Goal: Contribute content: Contribute content

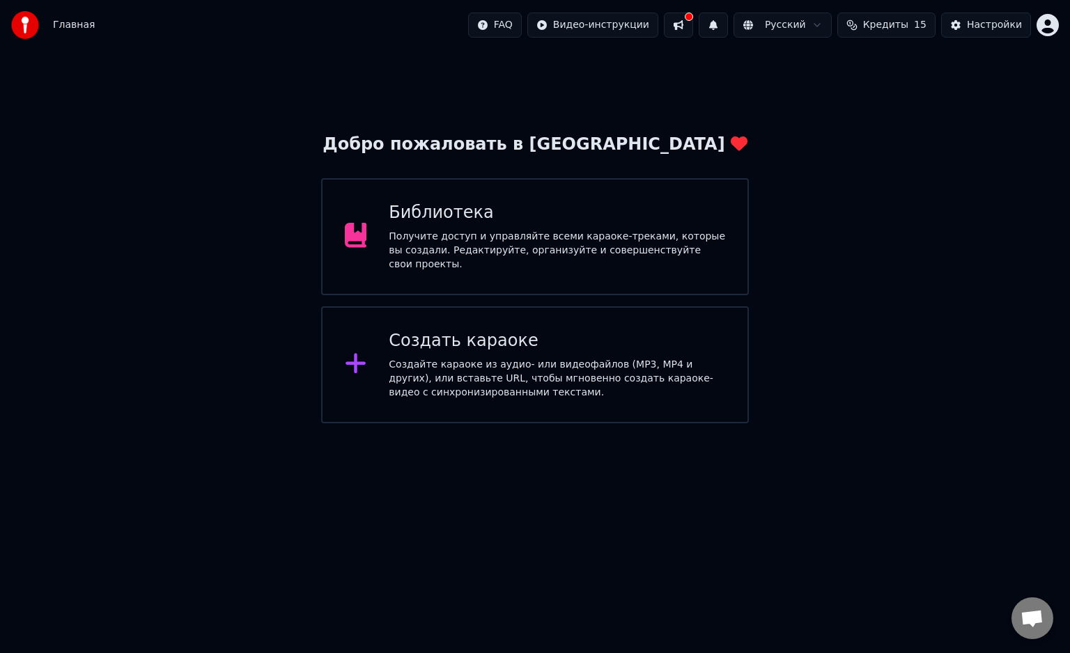
click at [553, 343] on div "Создать караоке" at bounding box center [557, 341] width 336 height 22
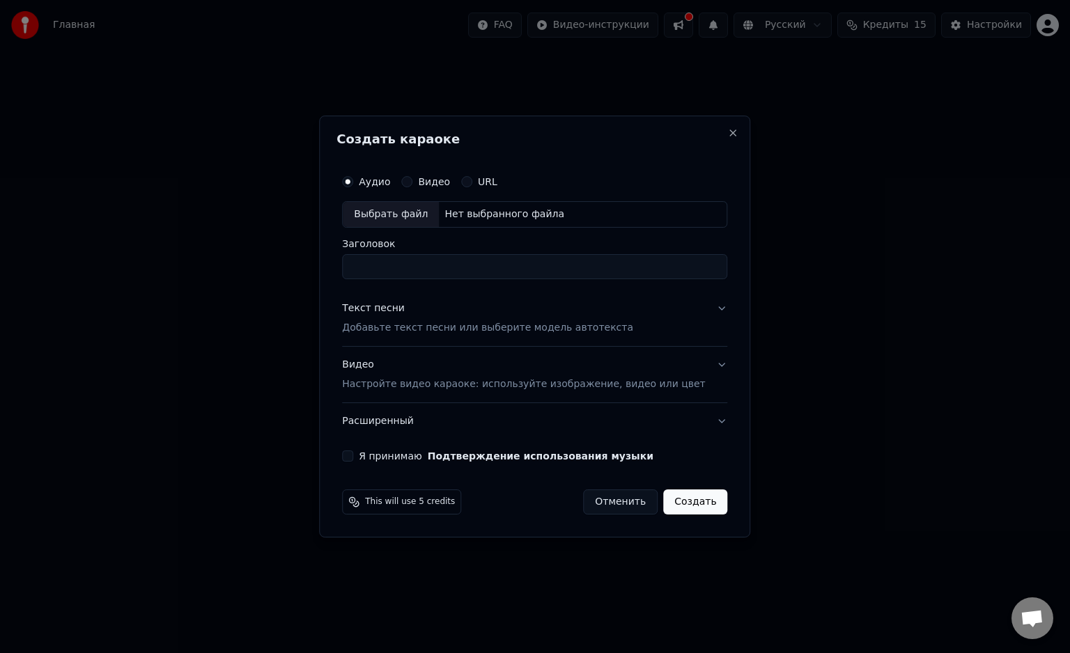
click at [502, 215] on div "Нет выбранного файла" at bounding box center [504, 215] width 131 height 14
click at [479, 265] on input "Заголовок" at bounding box center [534, 266] width 385 height 25
click at [695, 312] on button "Текст песни Добавьте текст песни или выберите модель автотекста" at bounding box center [534, 318] width 385 height 56
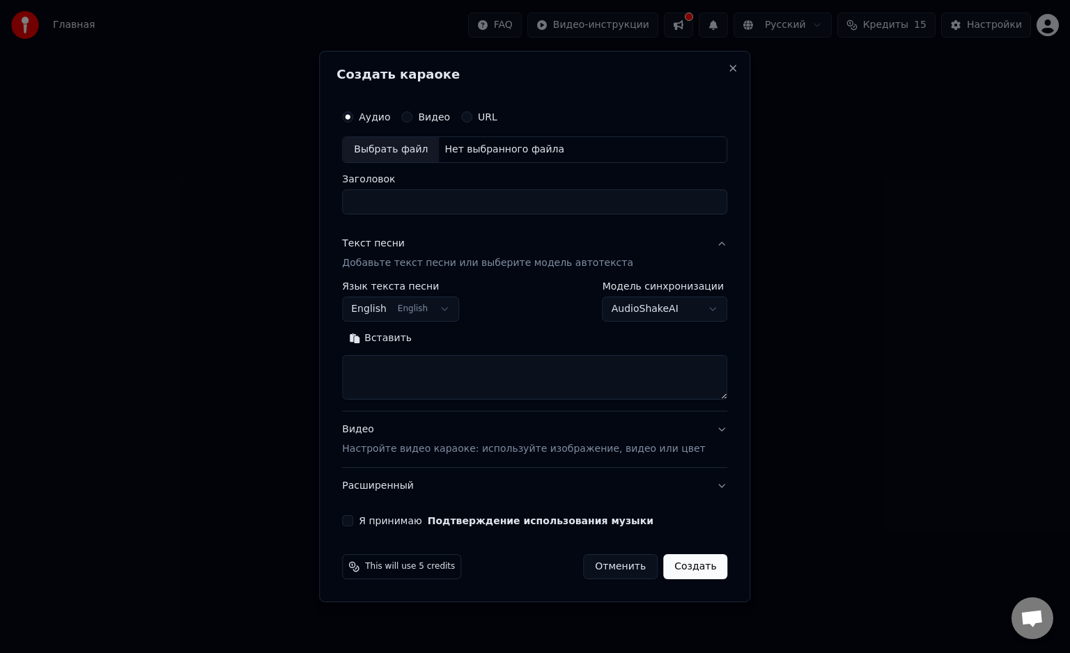
click at [454, 311] on body "Главная FAQ Видео-инструкции Русский Кредиты 15 Настройки Добро пожаловать в Yo…" at bounding box center [535, 212] width 1070 height 424
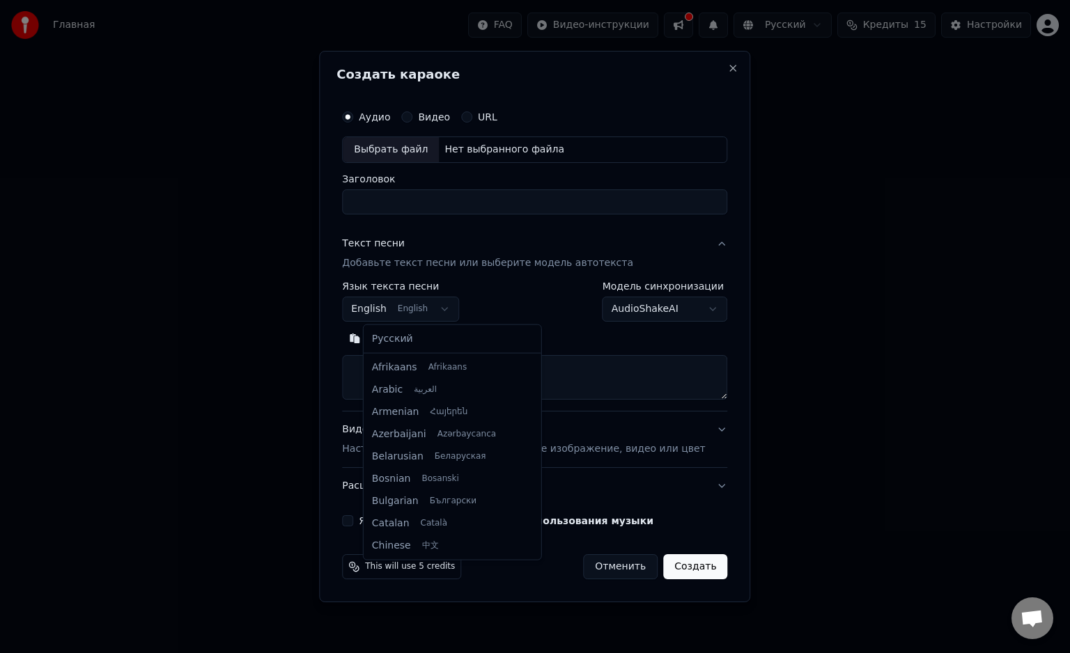
scroll to position [111, 0]
select select "**"
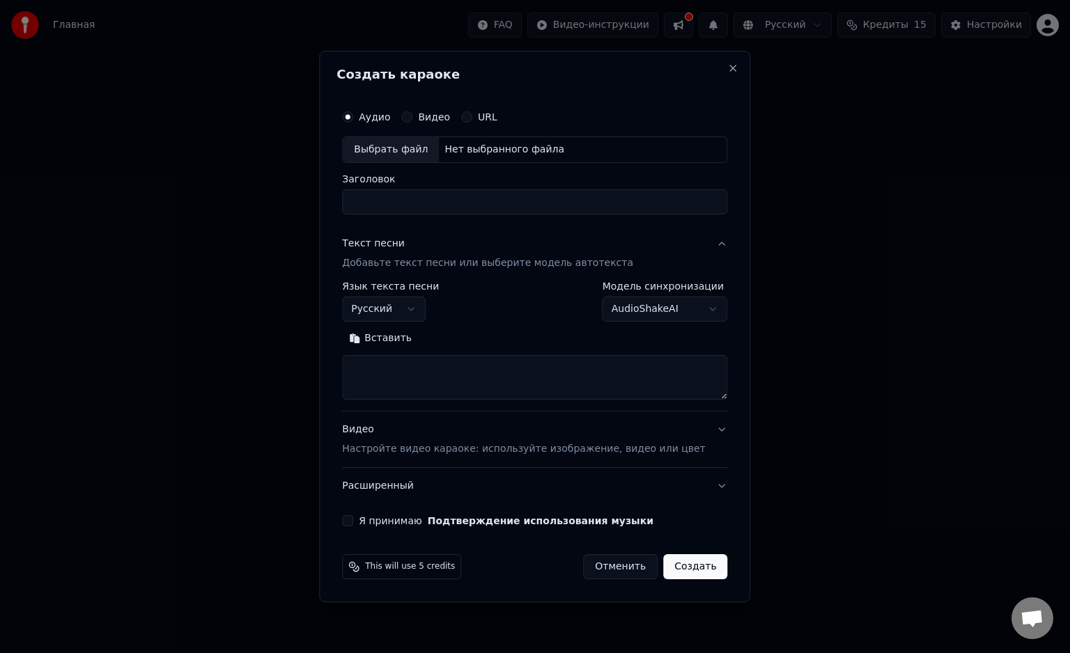
click at [669, 311] on body "Главная FAQ Видео-инструкции Русский Кредиты 15 Настройки Добро пожаловать в Yo…" at bounding box center [535, 212] width 1070 height 424
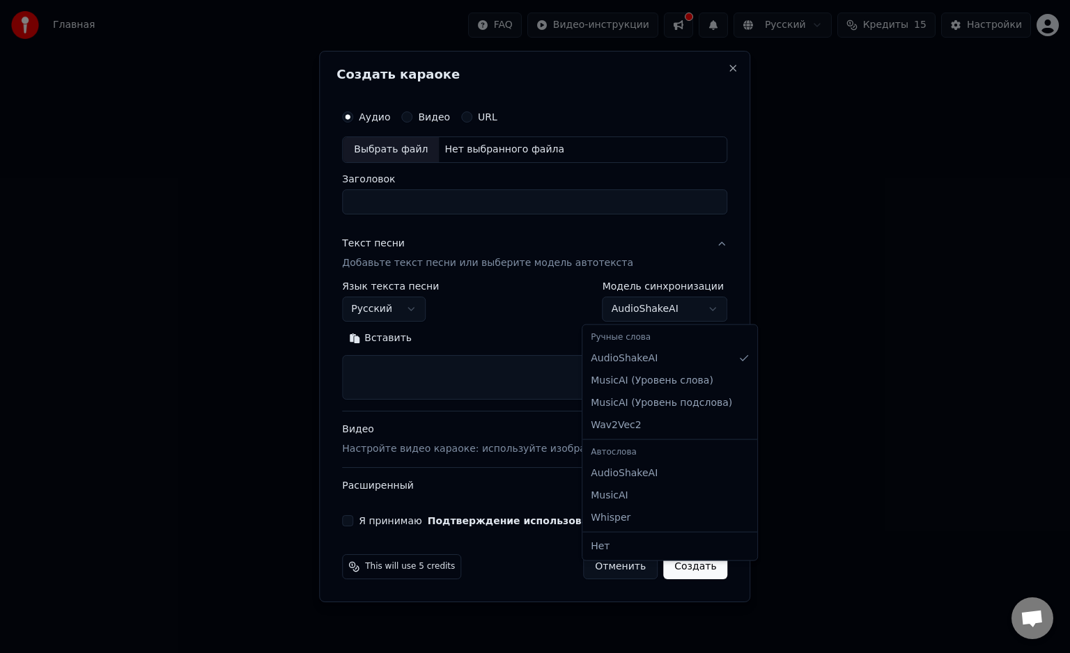
click at [672, 301] on body "Главная FAQ Видео-инструкции Русский Кредиты 15 Настройки Добро пожаловать в Yo…" at bounding box center [535, 212] width 1070 height 424
click at [681, 317] on body "Главная FAQ Видео-инструкции Русский Кредиты 15 Настройки Добро пожаловать в Yo…" at bounding box center [535, 212] width 1070 height 424
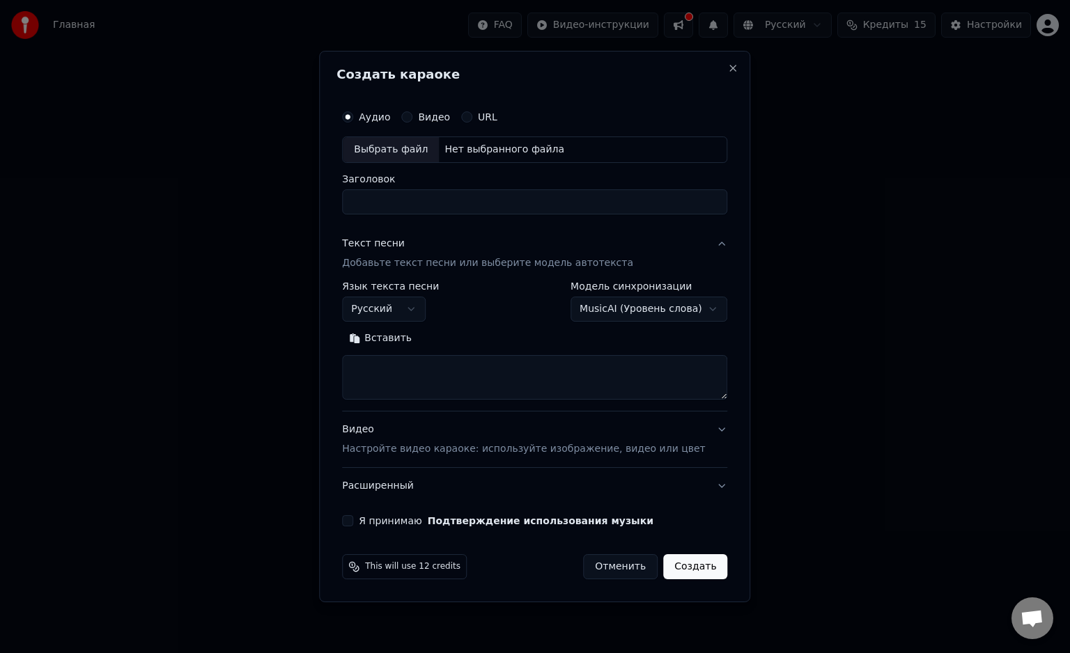
click at [677, 318] on body "Главная FAQ Видео-инструкции Русский Кредиты 15 Настройки Добро пожаловать в Yo…" at bounding box center [535, 212] width 1070 height 424
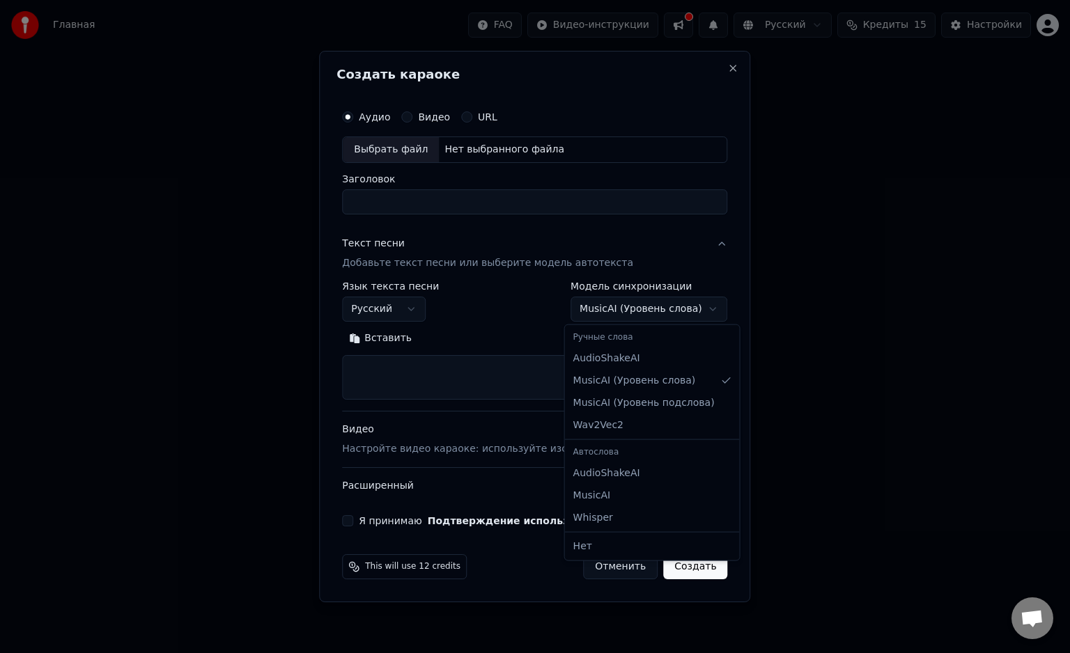
click at [675, 319] on body "Главная FAQ Видео-инструкции Русский Кредиты 15 Настройки Добро пожаловать в Yo…" at bounding box center [535, 212] width 1070 height 424
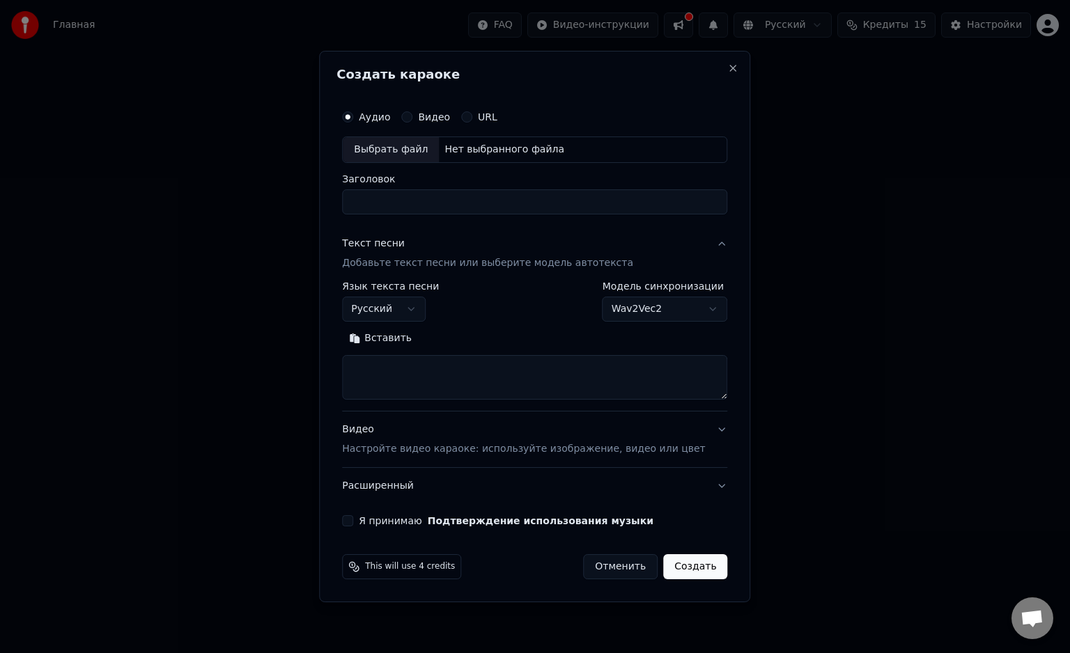
click at [663, 315] on body "Главная FAQ Видео-инструкции Русский Кредиты 15 Настройки Добро пожаловать в Yo…" at bounding box center [535, 212] width 1070 height 424
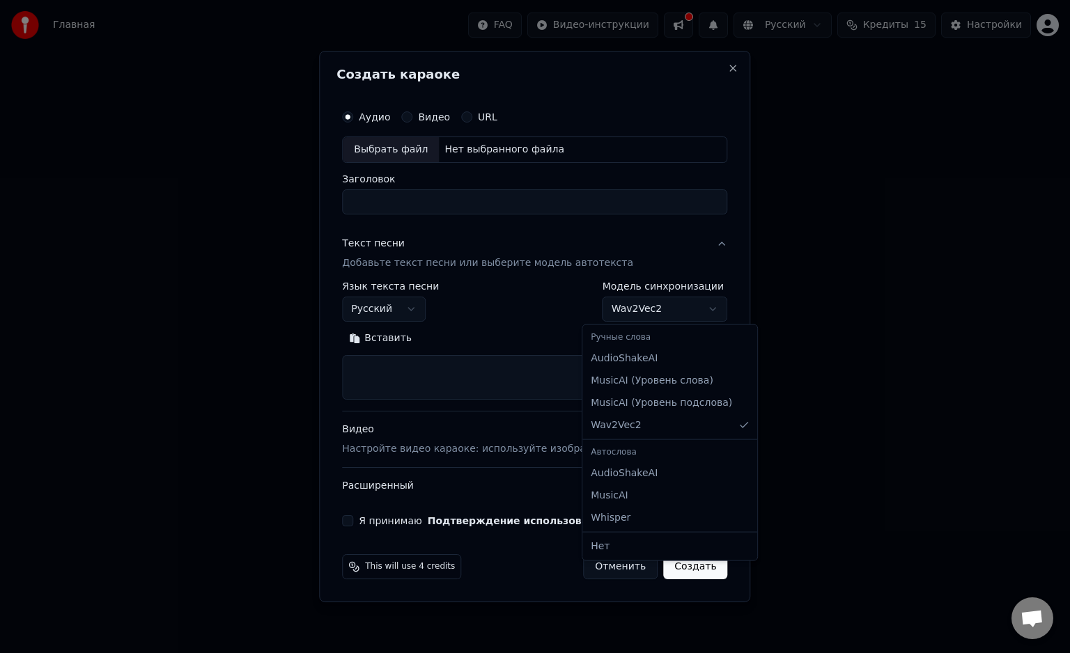
select select "**********"
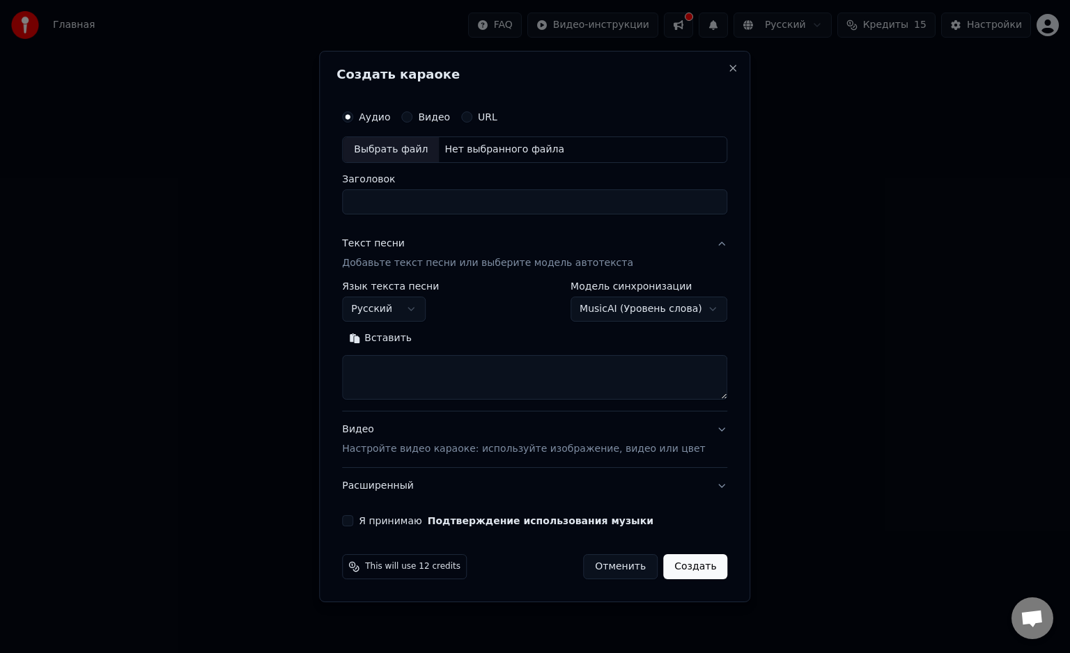
click at [443, 196] on input "Заголовок" at bounding box center [534, 201] width 385 height 25
click at [446, 359] on textarea at bounding box center [534, 377] width 385 height 45
paste textarea "**********"
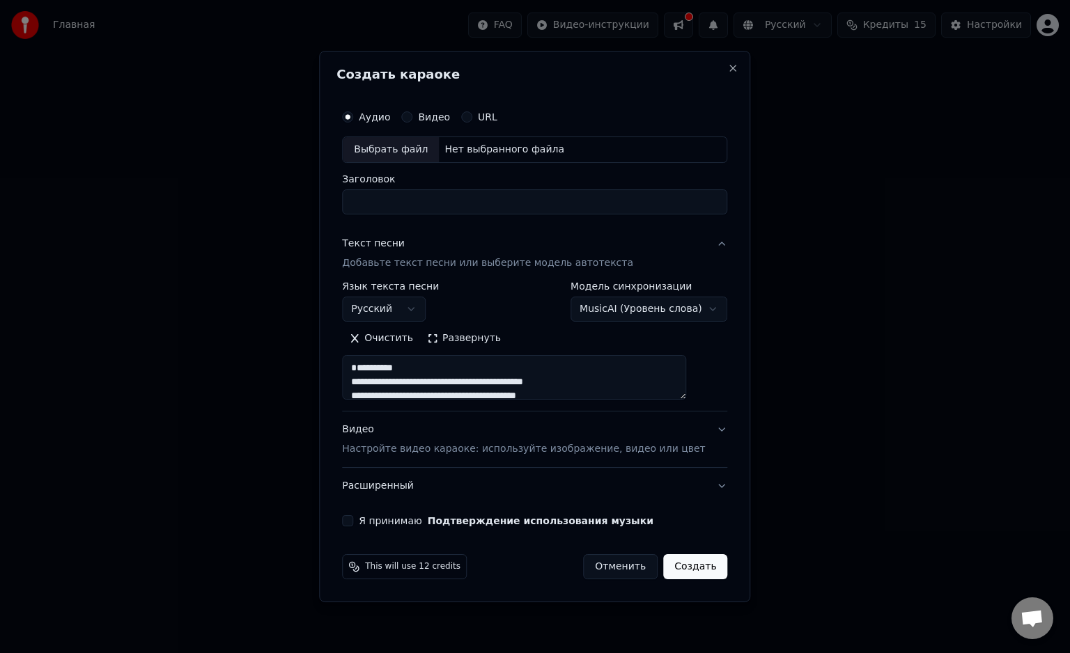
click at [461, 379] on textarea at bounding box center [514, 377] width 344 height 45
click at [371, 377] on textarea at bounding box center [514, 377] width 344 height 45
click at [679, 398] on textarea at bounding box center [514, 377] width 344 height 45
click at [686, 397] on textarea at bounding box center [514, 377] width 344 height 45
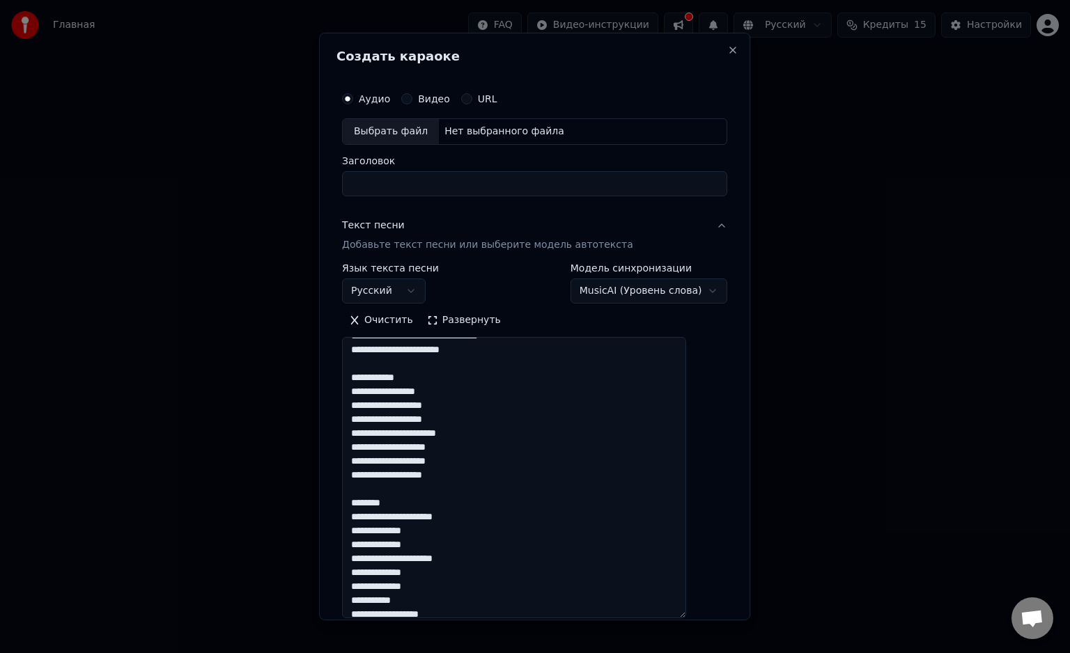
drag, startPoint x: 704, startPoint y: 397, endPoint x: 727, endPoint y: 616, distance: 220.6
click at [726, 619] on div "**********" at bounding box center [534, 327] width 431 height 588
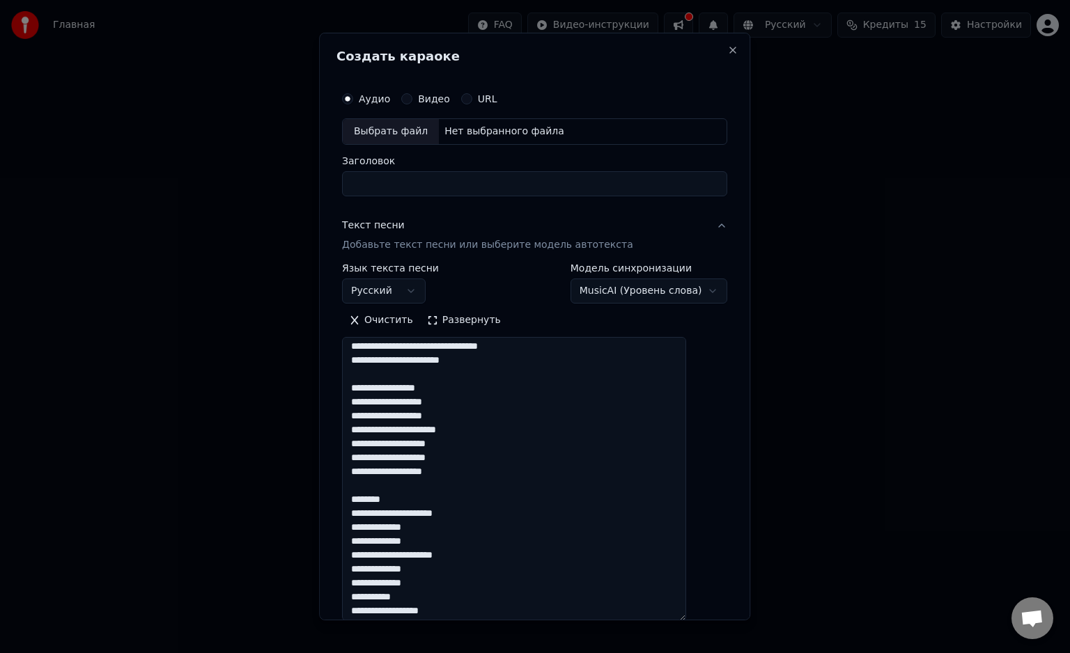
scroll to position [139, 0]
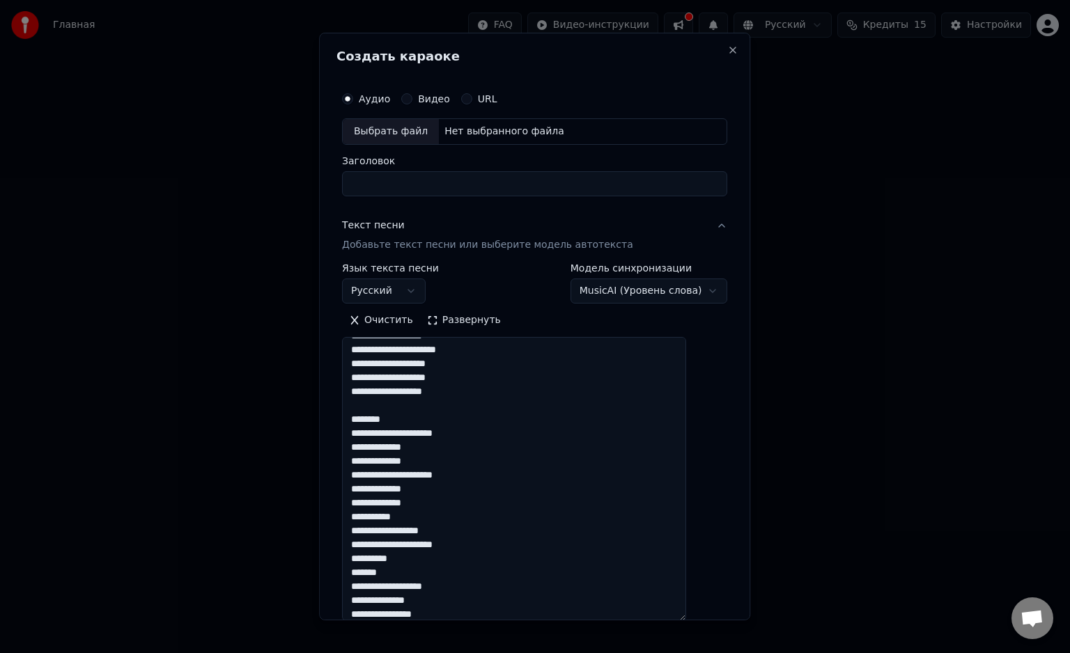
drag, startPoint x: 453, startPoint y: 421, endPoint x: 290, endPoint y: 410, distance: 162.7
click at [290, 410] on body "Главная FAQ Видео-инструкции Русский Кредиты 15 Настройки Добро пожаловать в Yo…" at bounding box center [535, 212] width 1070 height 424
click at [440, 424] on textarea at bounding box center [514, 479] width 344 height 284
click at [424, 420] on textarea at bounding box center [514, 479] width 344 height 284
drag, startPoint x: 422, startPoint y: 420, endPoint x: 279, endPoint y: 410, distance: 143.9
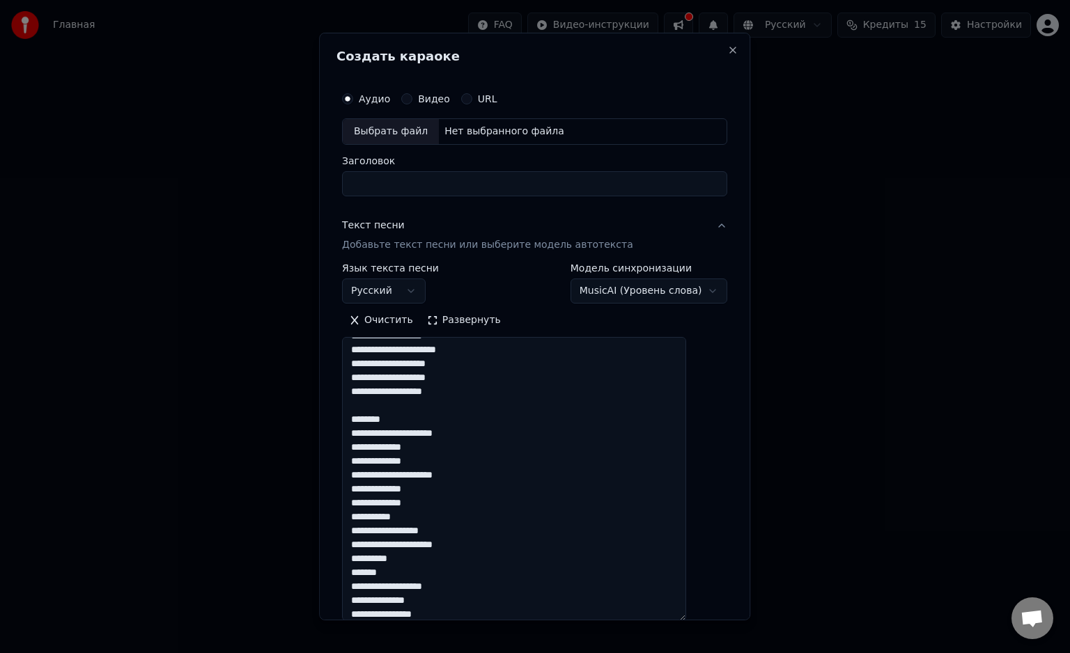
click at [279, 410] on body "Главная FAQ Видео-инструкции Русский Кредиты 15 Настройки Добро пожаловать в Yo…" at bounding box center [535, 212] width 1070 height 424
click at [427, 421] on textarea at bounding box center [514, 479] width 344 height 284
drag, startPoint x: 415, startPoint y: 418, endPoint x: 361, endPoint y: 417, distance: 54.3
click at [361, 417] on textarea at bounding box center [514, 479] width 344 height 284
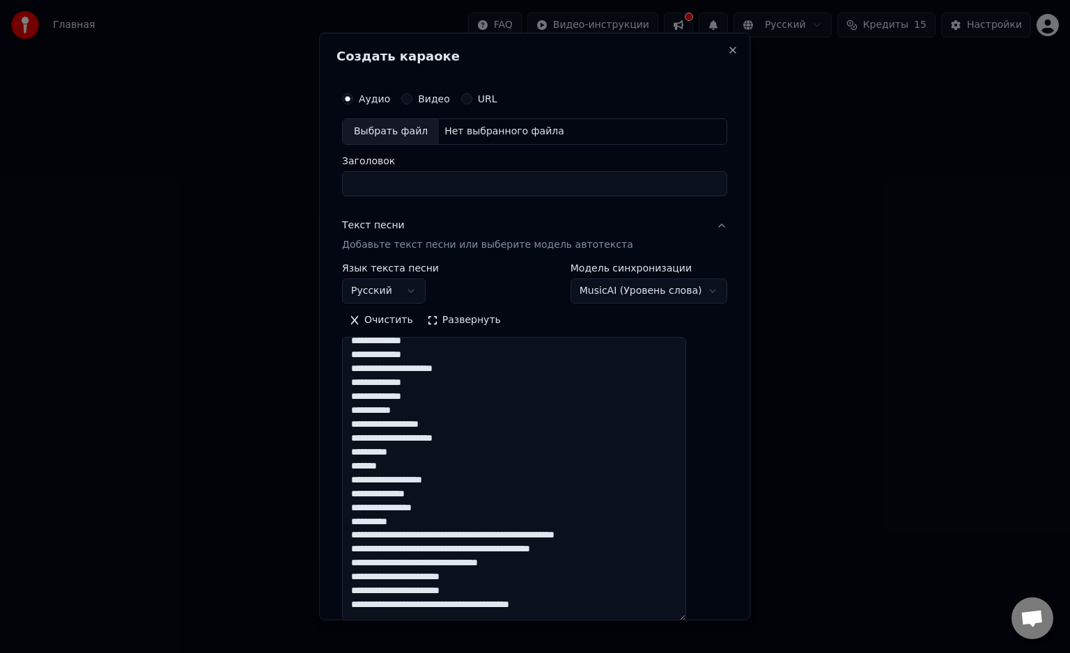
scroll to position [209, 0]
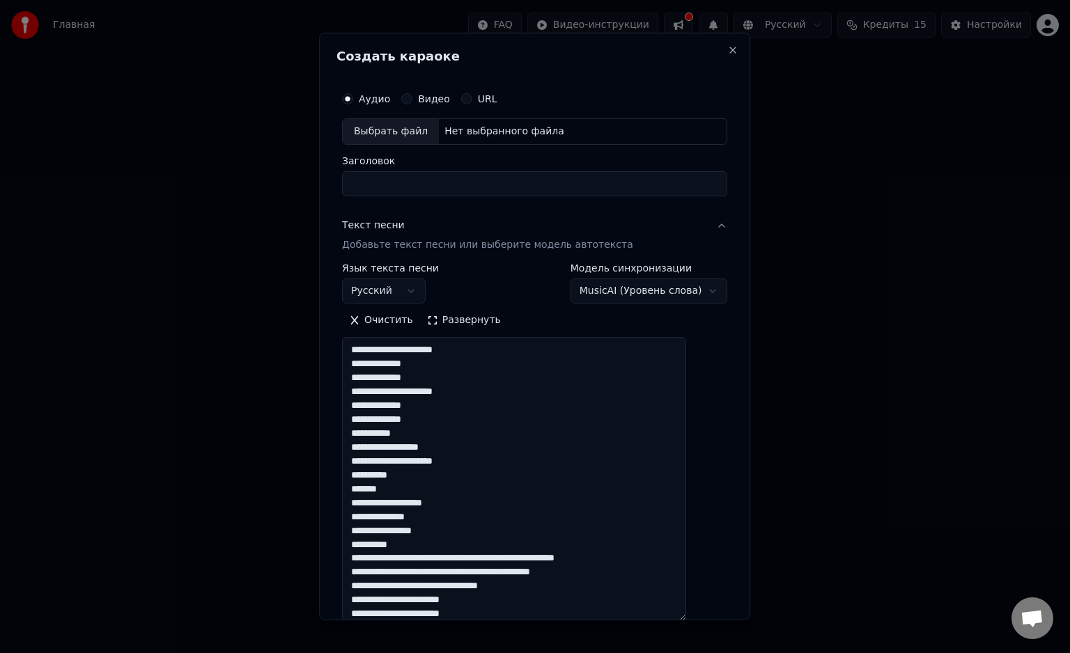
drag, startPoint x: 365, startPoint y: 447, endPoint x: 531, endPoint y: 543, distance: 191.6
click at [531, 543] on textarea at bounding box center [514, 479] width 344 height 284
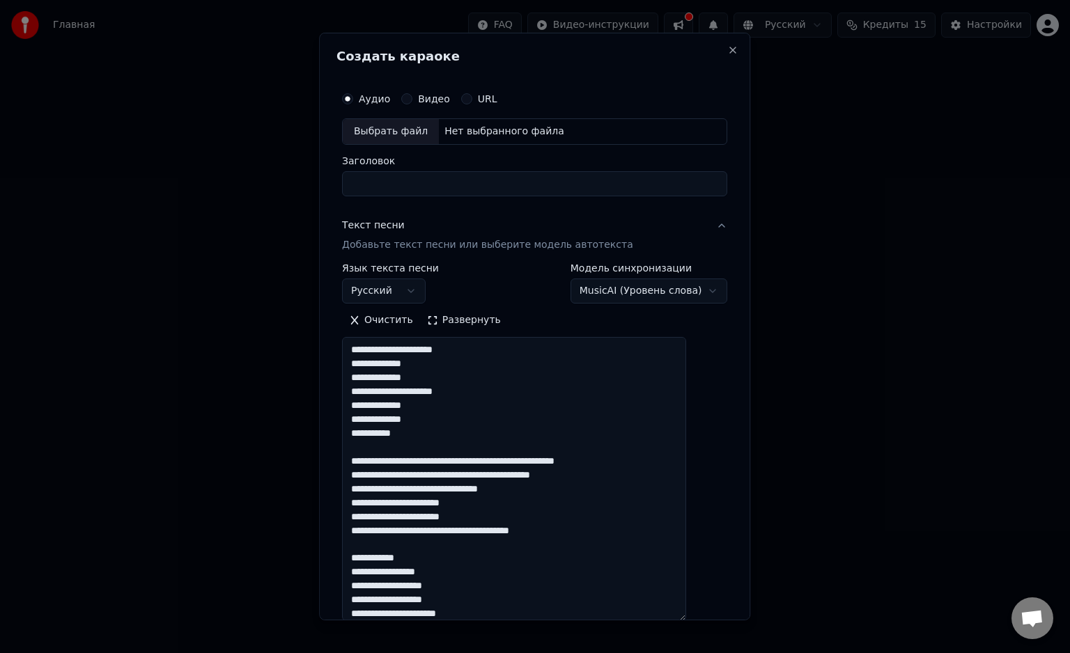
scroll to position [279, 0]
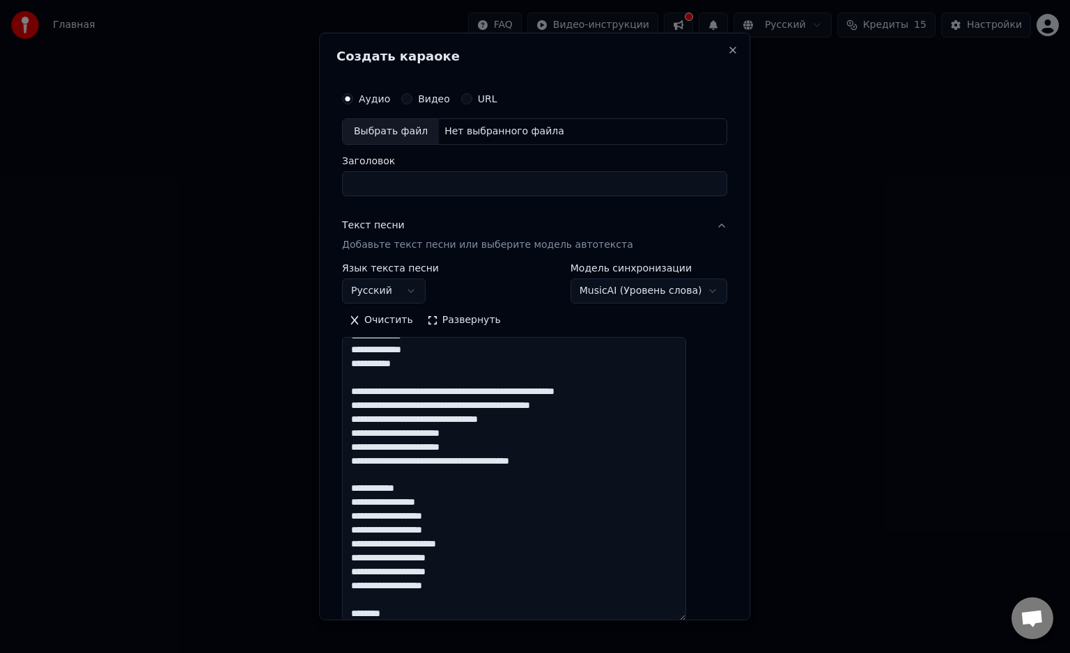
drag, startPoint x: 428, startPoint y: 488, endPoint x: 354, endPoint y: 485, distance: 73.9
click at [354, 485] on div "**********" at bounding box center [534, 416] width 396 height 674
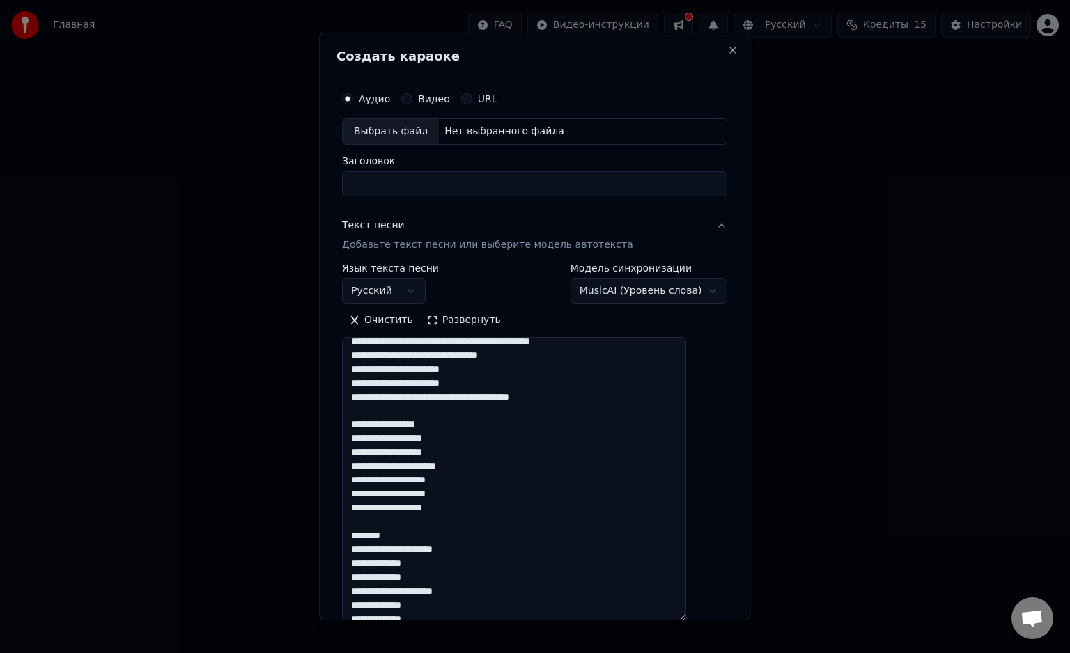
scroll to position [418, 0]
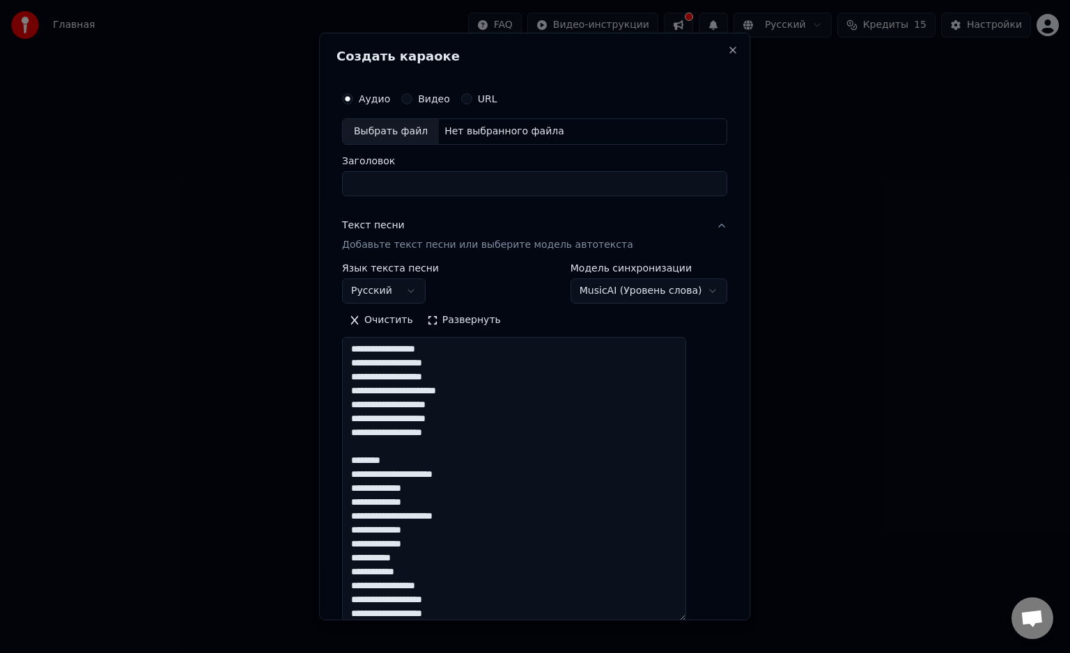
drag, startPoint x: 417, startPoint y: 461, endPoint x: 353, endPoint y: 463, distance: 63.4
click at [353, 463] on div "**********" at bounding box center [534, 416] width 396 height 674
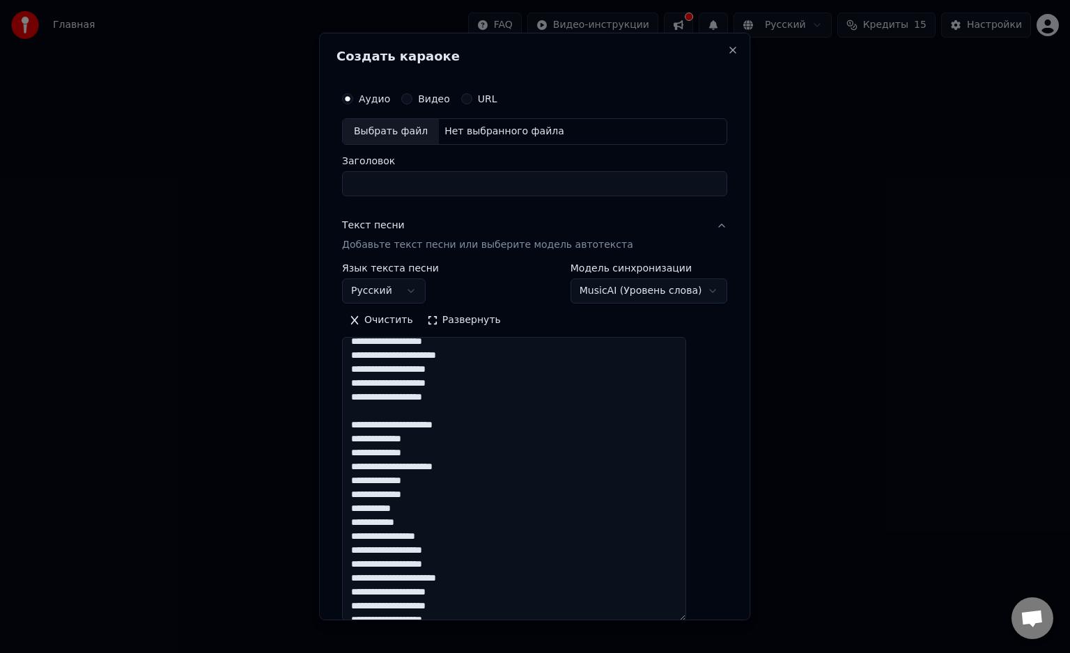
scroll to position [488, 0]
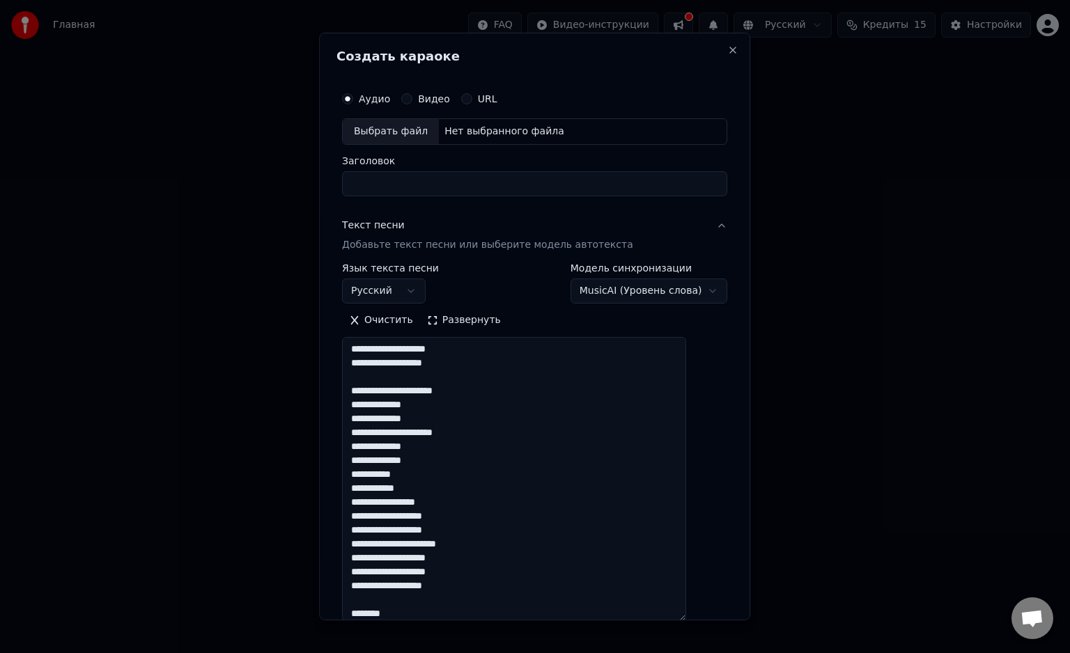
drag, startPoint x: 446, startPoint y: 488, endPoint x: 350, endPoint y: 488, distance: 95.4
click at [350, 488] on div "**********" at bounding box center [534, 327] width 431 height 588
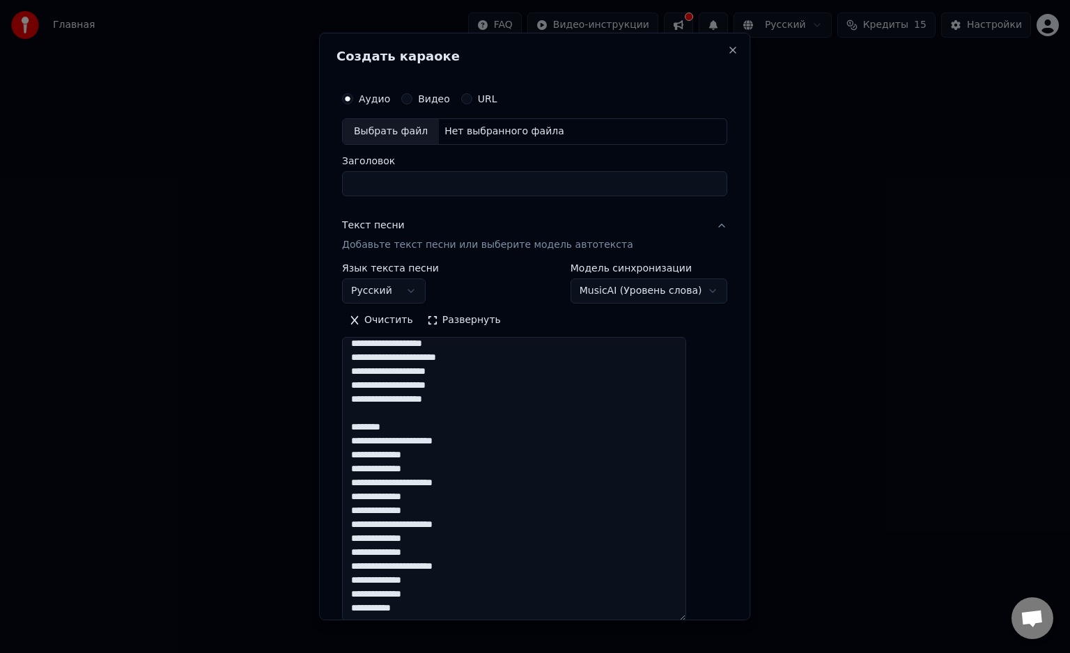
drag, startPoint x: 408, startPoint y: 427, endPoint x: 332, endPoint y: 421, distance: 76.9
click at [332, 421] on body "Главная FAQ Видео-инструкции Русский Кредиты 15 Настройки Добро пожаловать в Yo…" at bounding box center [535, 212] width 1070 height 424
click at [421, 430] on textarea at bounding box center [514, 479] width 344 height 284
click at [414, 426] on textarea at bounding box center [514, 479] width 344 height 284
drag, startPoint x: 412, startPoint y: 426, endPoint x: 376, endPoint y: 425, distance: 36.2
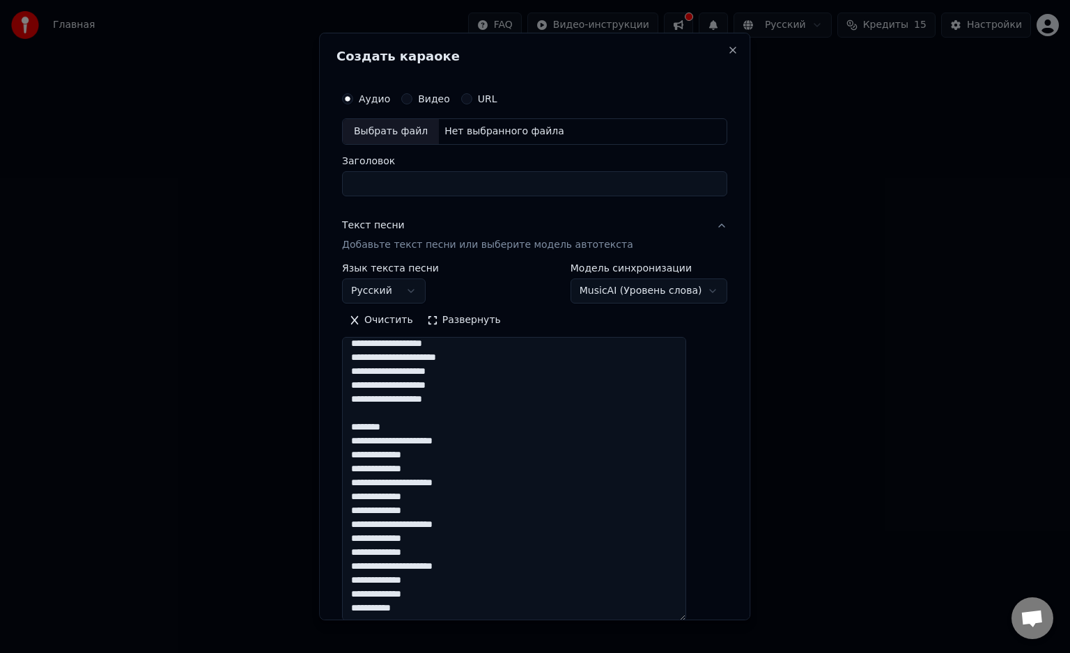
click at [366, 425] on textarea at bounding box center [514, 479] width 344 height 284
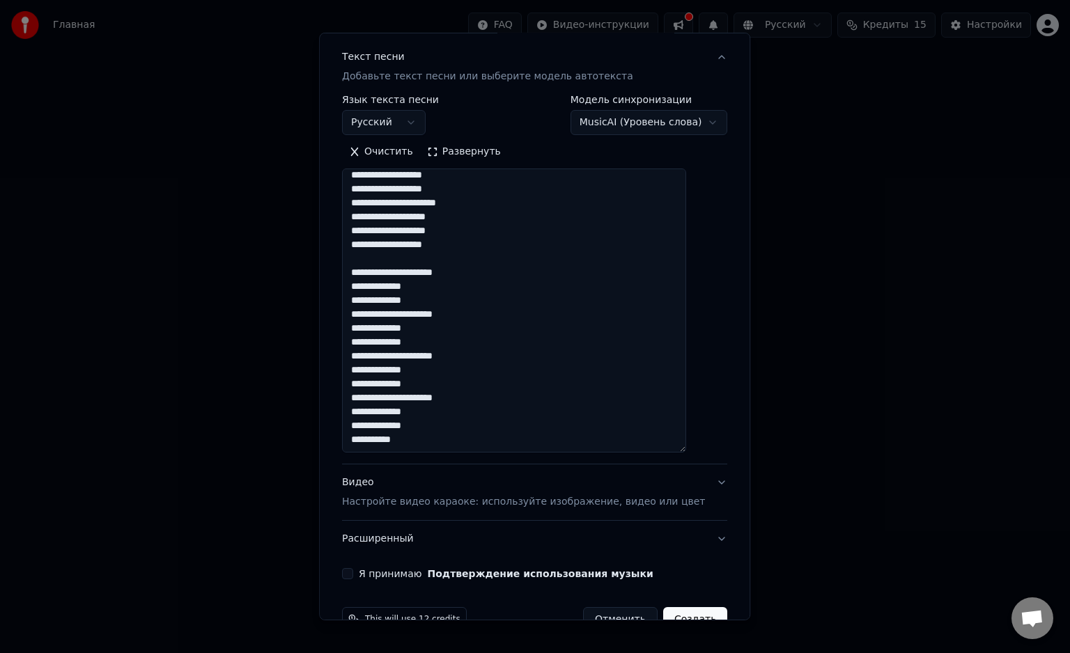
scroll to position [202, 0]
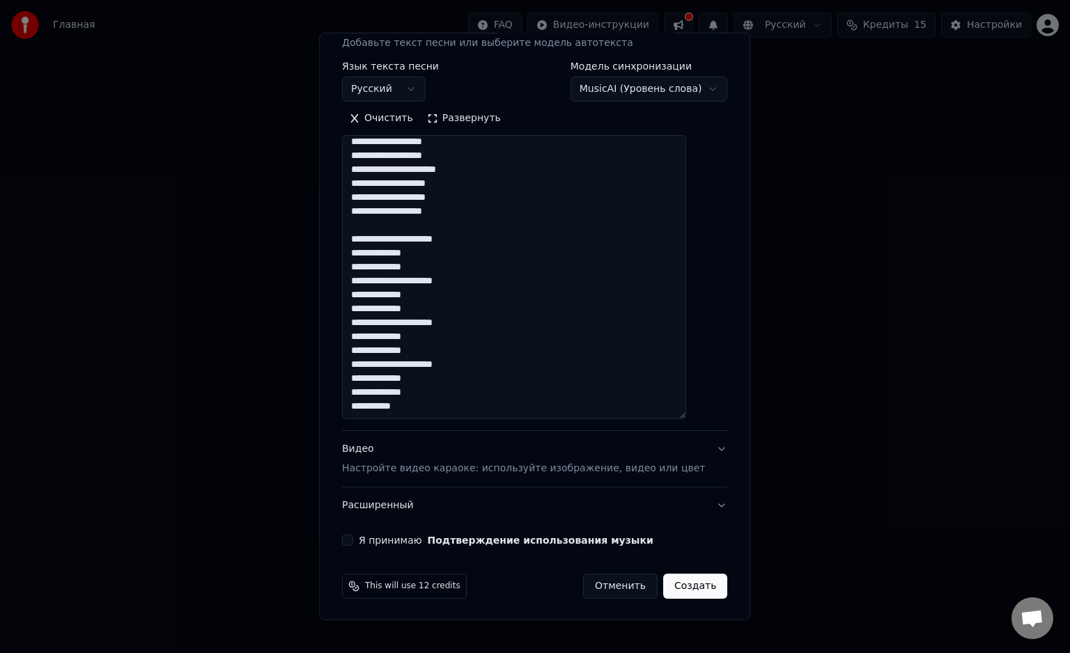
type textarea "**********"
click at [687, 445] on button "Видео Настройте видео караоке: используйте изображение, видео или цвет" at bounding box center [534, 459] width 385 height 56
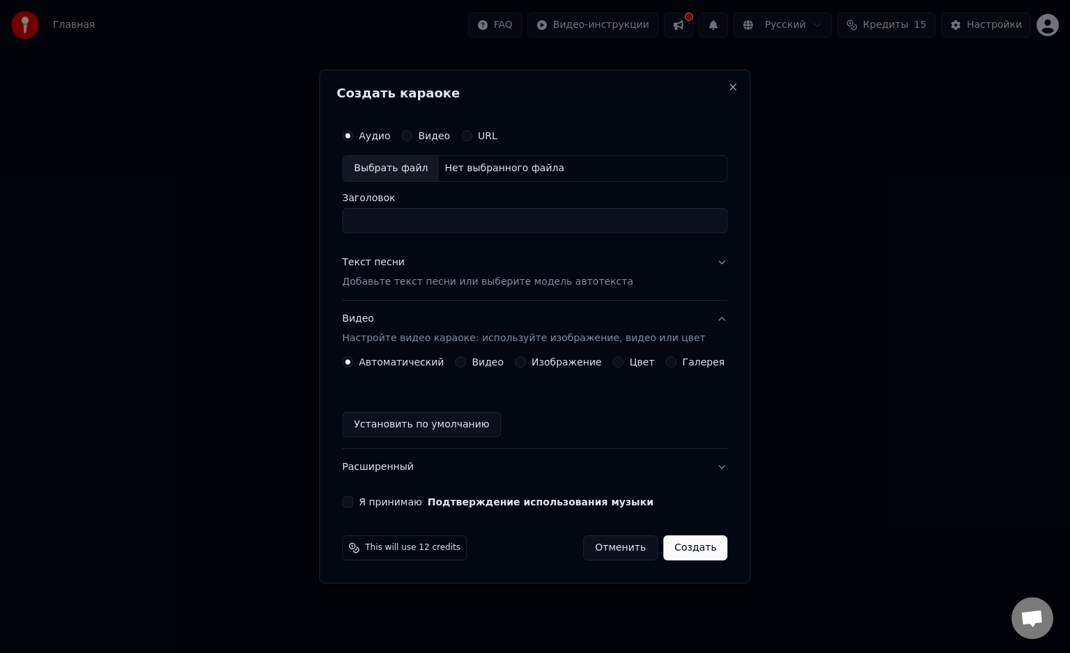
drag, startPoint x: 534, startPoint y: 359, endPoint x: 525, endPoint y: 376, distance: 19.0
click at [534, 359] on div "Изображение" at bounding box center [558, 362] width 87 height 11
click at [522, 364] on button "Изображение" at bounding box center [520, 362] width 11 height 11
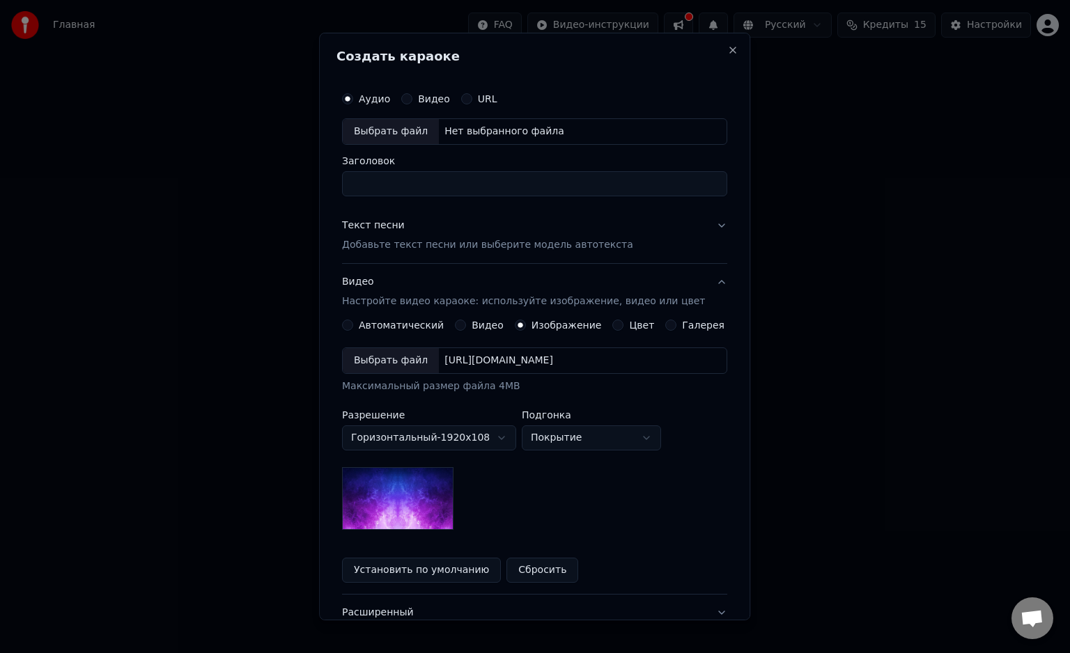
click at [446, 568] on button "Установить по умолчанию" at bounding box center [421, 570] width 159 height 25
click at [437, 503] on img at bounding box center [397, 498] width 111 height 63
click at [515, 363] on div "[URL][DOMAIN_NAME]" at bounding box center [499, 361] width 120 height 14
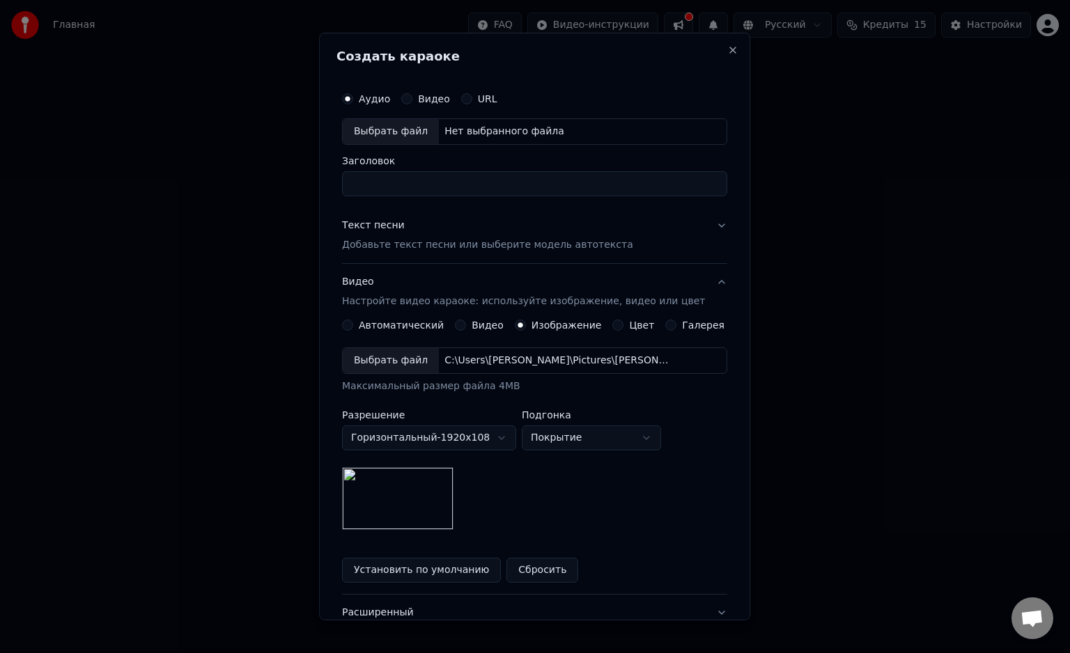
click at [491, 138] on div "Нет выбранного файла" at bounding box center [504, 132] width 131 height 14
click at [481, 131] on div "Нет выбранного файла" at bounding box center [504, 132] width 131 height 14
click at [410, 131] on div "Выбрать файл" at bounding box center [391, 131] width 96 height 25
click at [507, 187] on input "**********" at bounding box center [534, 183] width 385 height 25
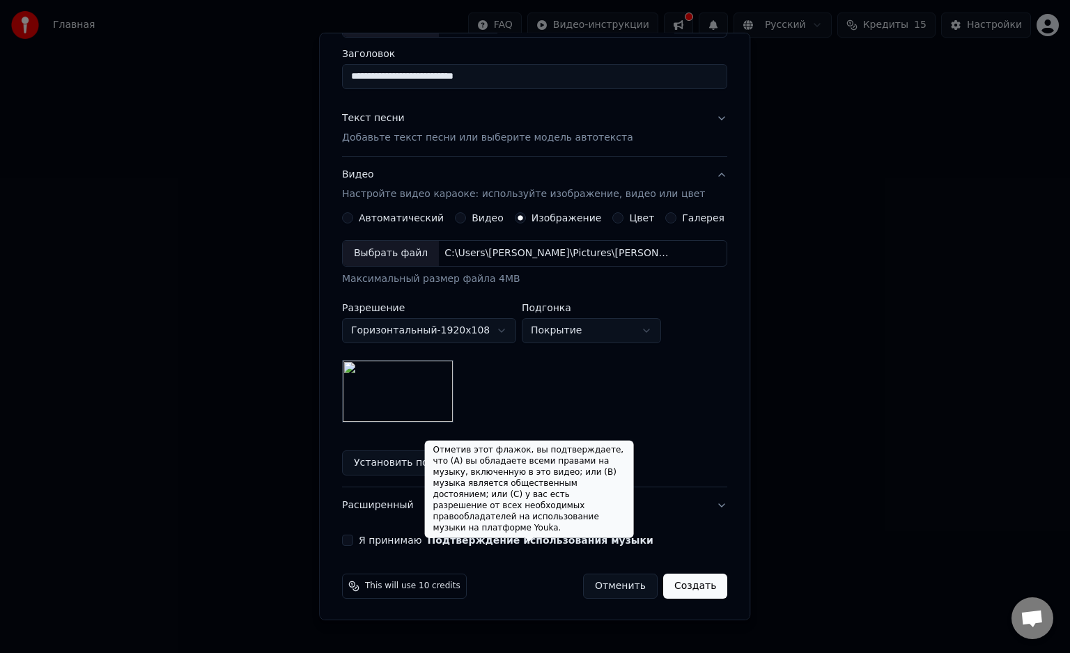
type input "**********"
click at [582, 543] on button "Подтверждение использования музыки" at bounding box center [541, 541] width 226 height 10
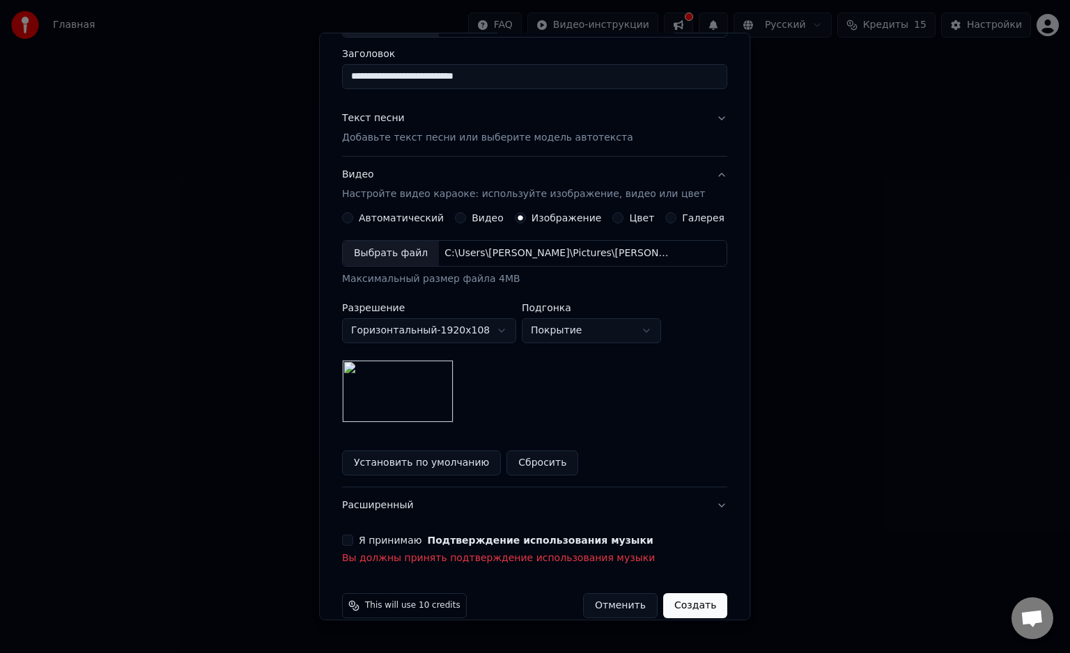
click at [355, 546] on div "Я принимаю Подтверждение использования музыки Вы должны принять подтверждение и…" at bounding box center [534, 550] width 385 height 31
click at [353, 538] on button "Я принимаю Подтверждение использования музыки" at bounding box center [347, 540] width 11 height 11
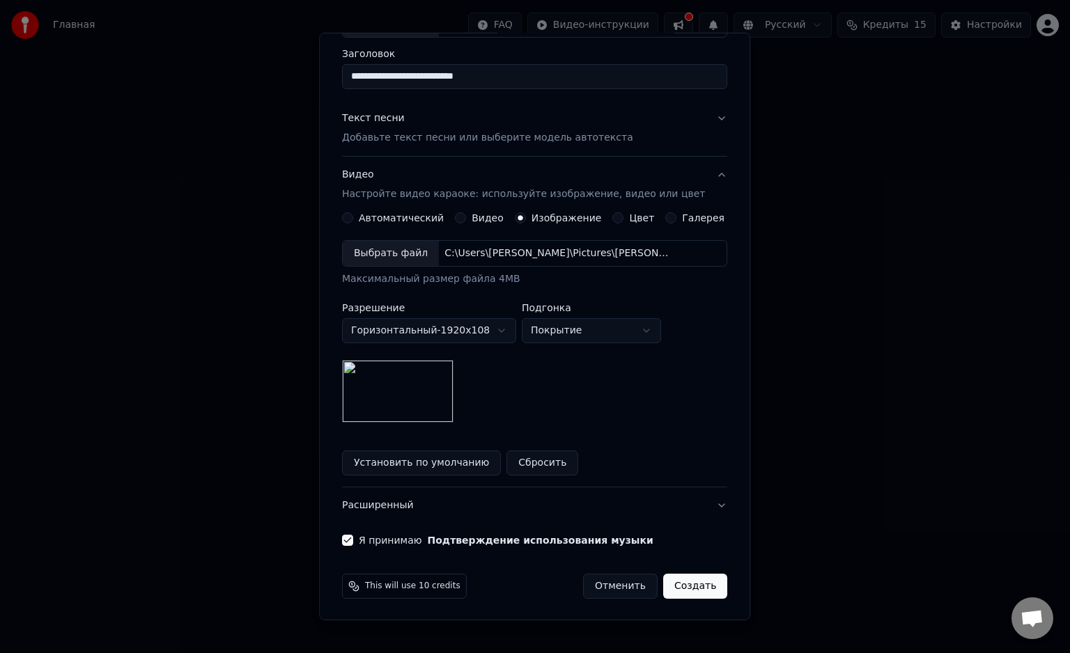
click at [707, 111] on div "**********" at bounding box center [534, 262] width 396 height 580
click at [701, 114] on button "Текст песни Добавьте текст песни или выберите модель автотекста" at bounding box center [534, 128] width 385 height 56
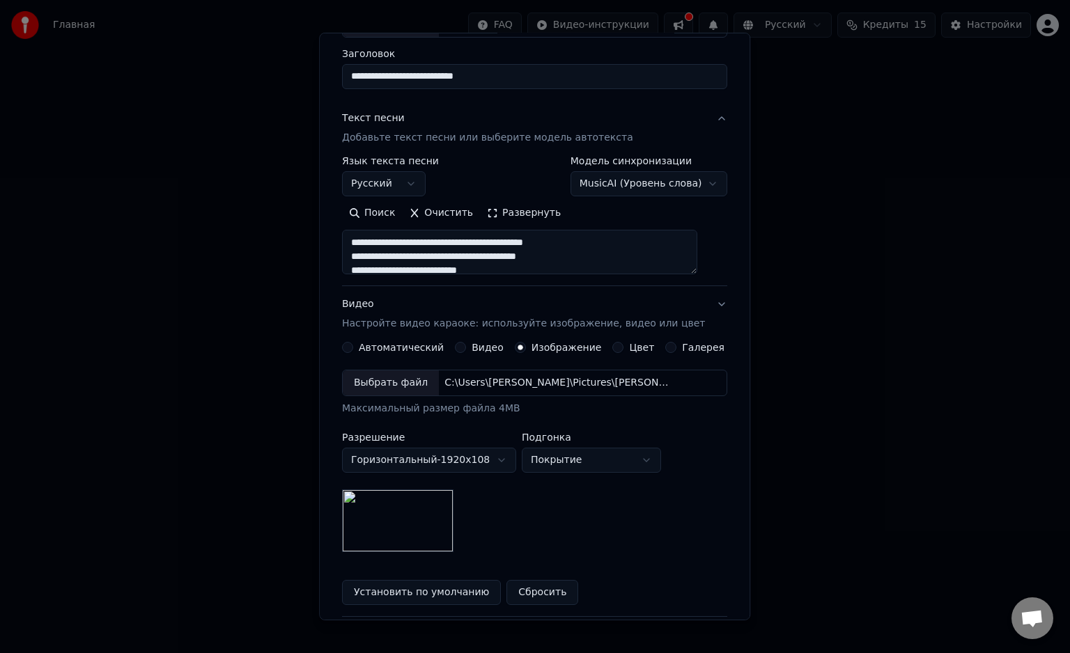
scroll to position [0, 0]
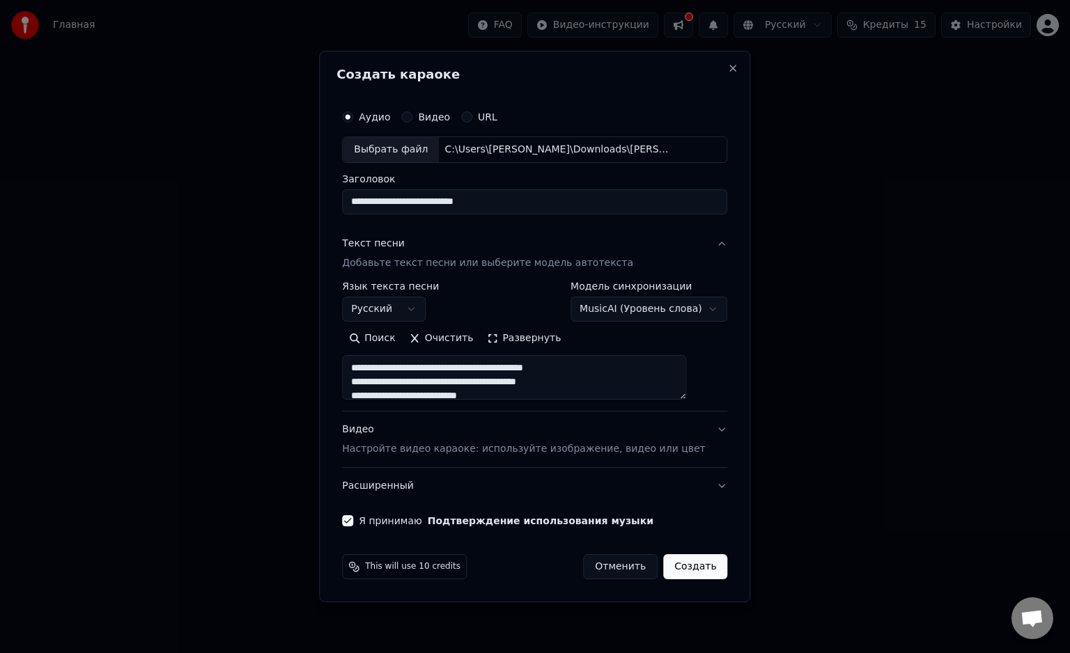
click at [681, 562] on button "Создать" at bounding box center [695, 566] width 64 height 25
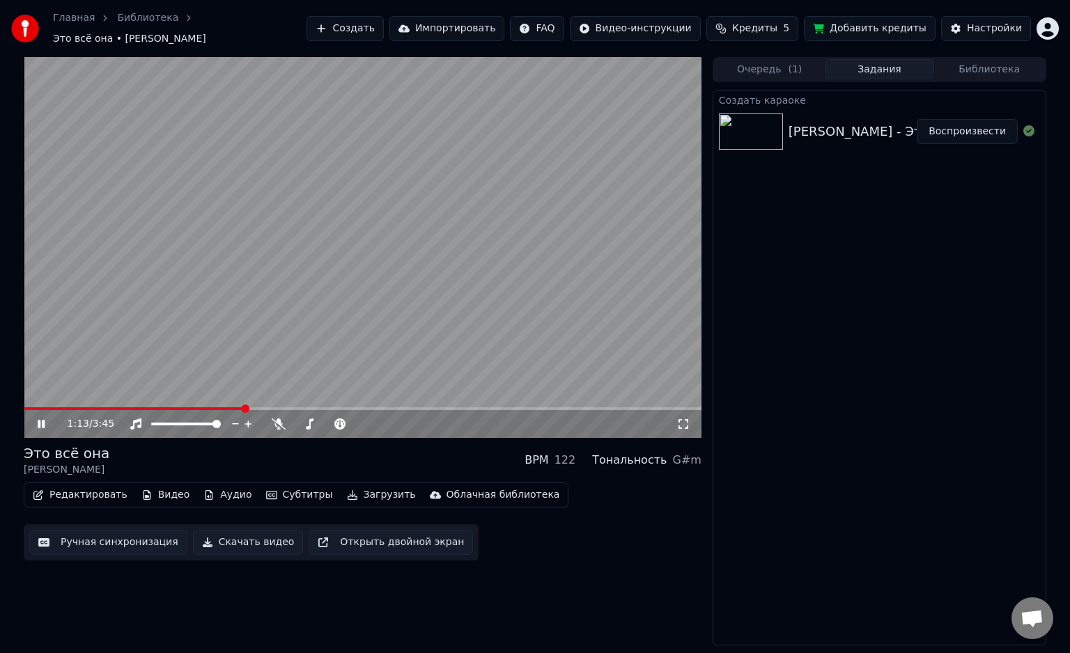
click at [224, 486] on button "Аудио" at bounding box center [227, 495] width 59 height 20
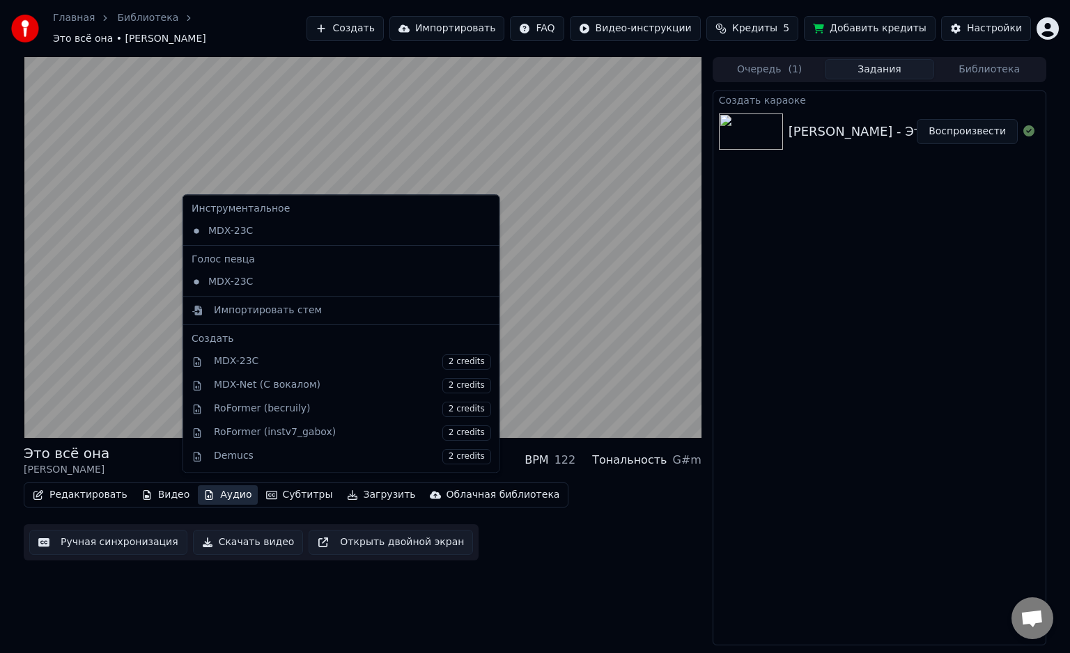
click at [224, 486] on button "Аудио" at bounding box center [227, 495] width 59 height 20
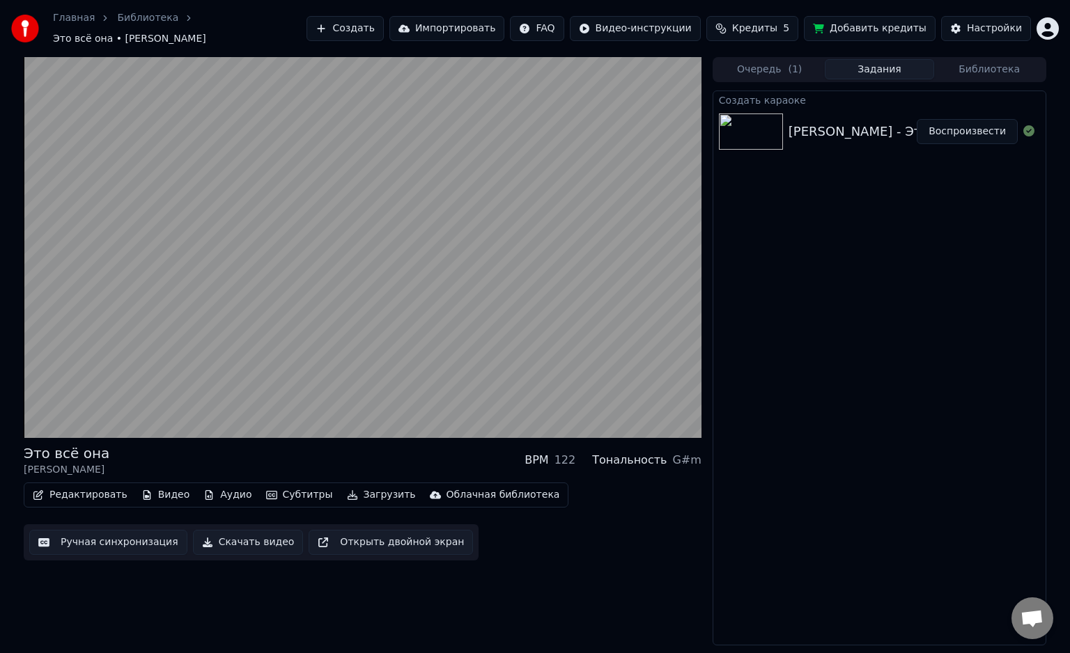
click at [87, 489] on button "Редактировать" at bounding box center [80, 495] width 106 height 20
click at [518, 509] on div "Редактировать Видео Аудио Субтитры Загрузить Облачная библиотека Ручная синхрон…" at bounding box center [363, 522] width 678 height 78
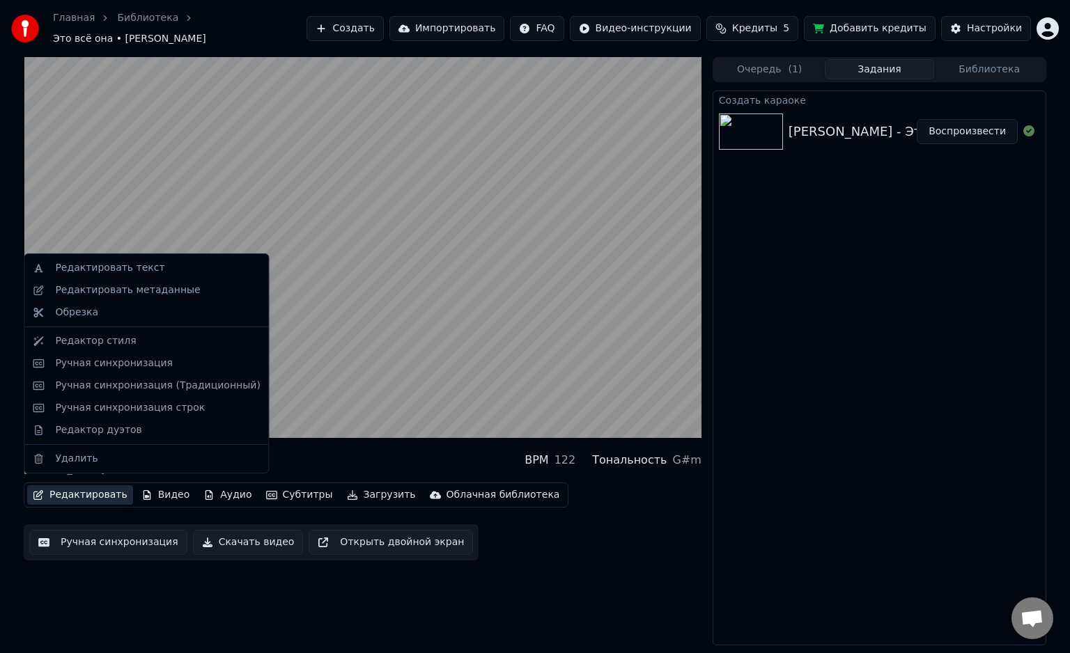
click at [59, 485] on button "Редактировать" at bounding box center [80, 495] width 106 height 20
click at [86, 295] on div "Редактировать метаданные" at bounding box center [127, 290] width 145 height 14
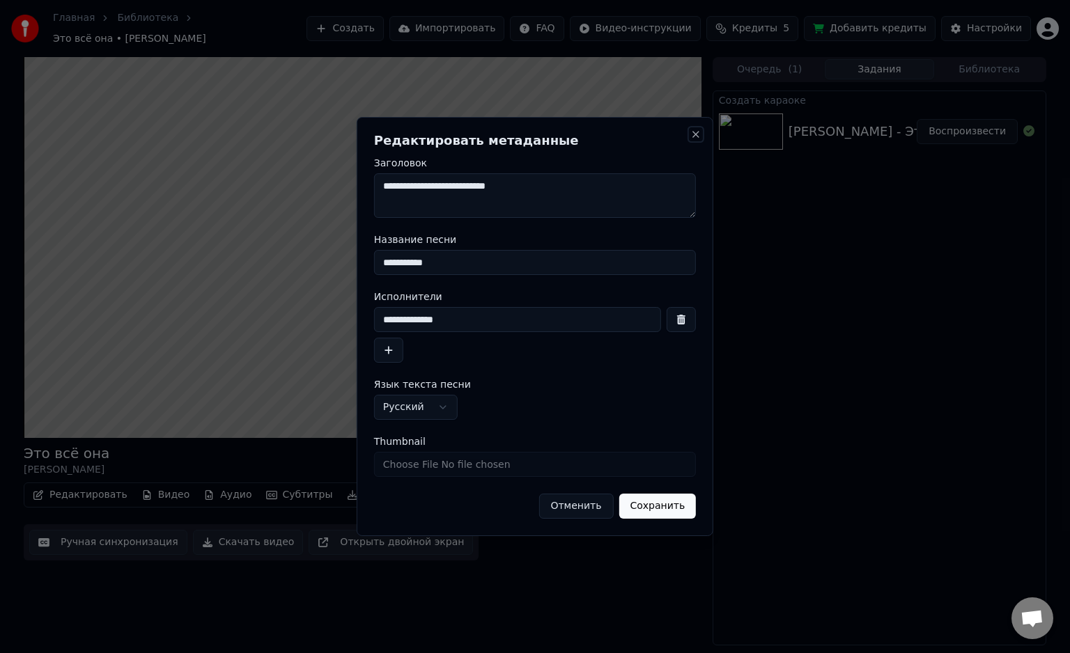
click at [699, 133] on button "Close" at bounding box center [695, 134] width 11 height 11
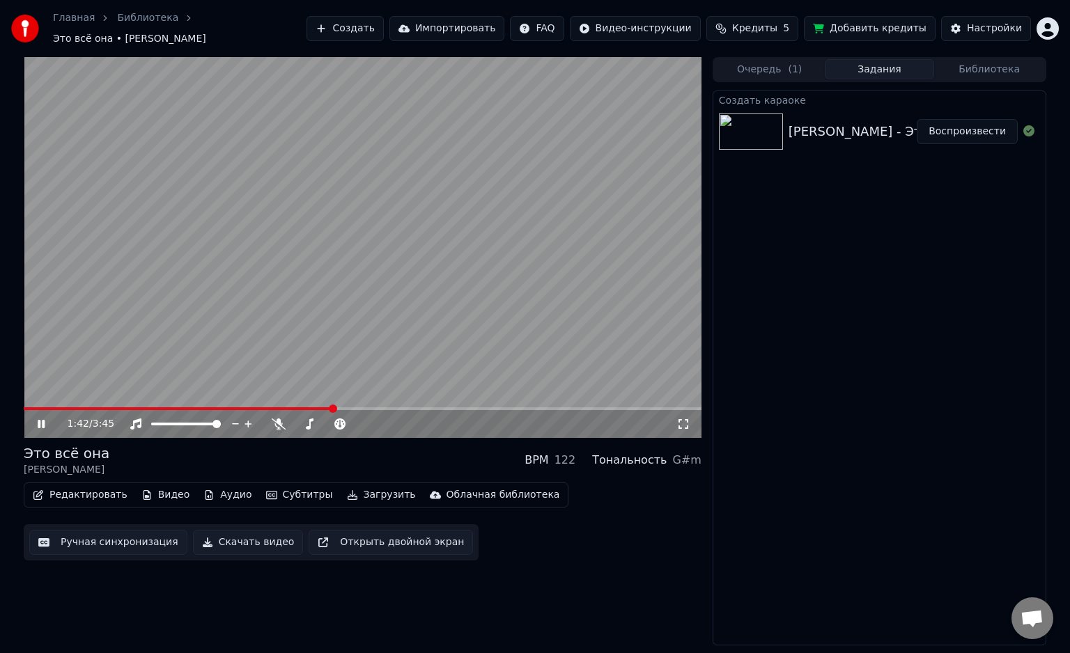
click at [164, 489] on button "Видео" at bounding box center [166, 495] width 60 height 20
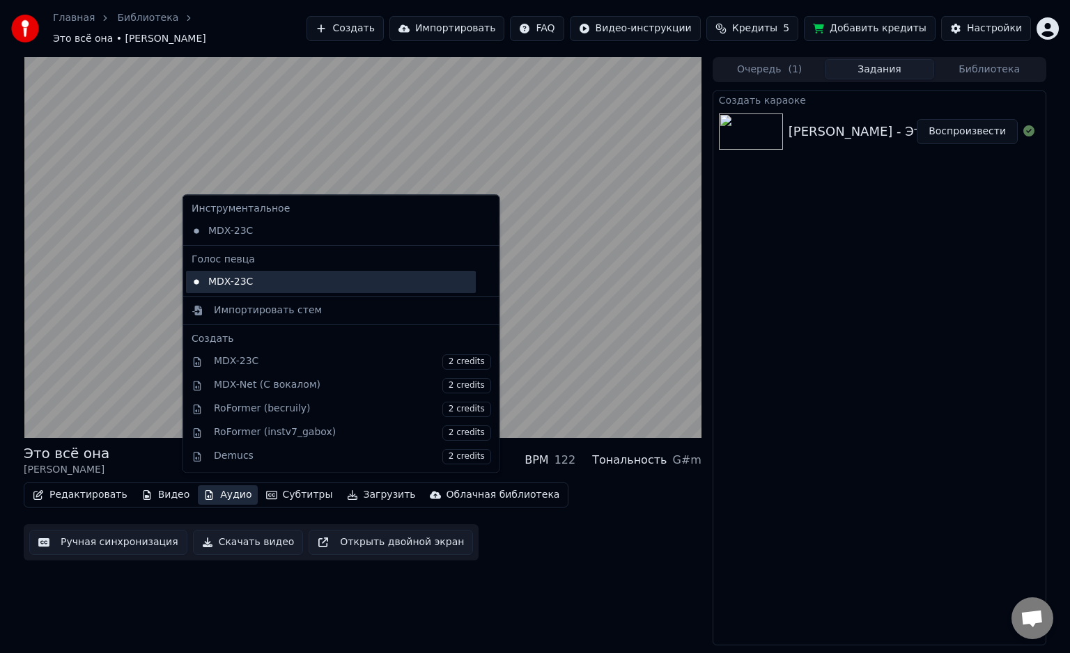
click at [283, 279] on div "MDX-23C" at bounding box center [331, 282] width 290 height 22
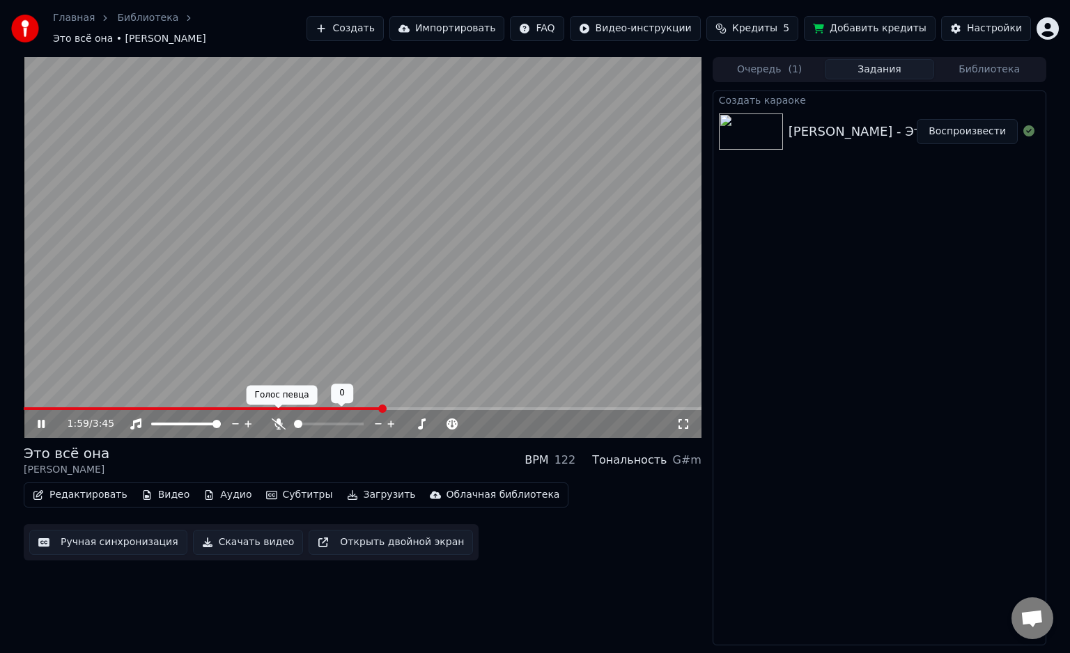
click at [280, 419] on icon at bounding box center [279, 424] width 14 height 11
click at [338, 413] on span at bounding box center [342, 409] width 8 height 8
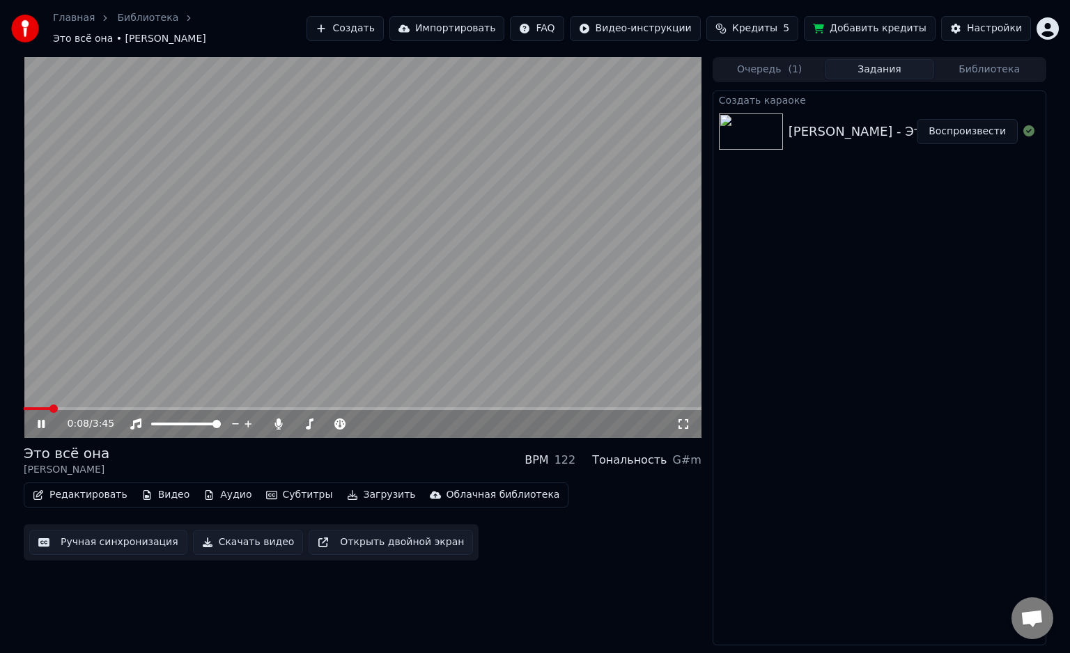
click at [160, 407] on span at bounding box center [363, 408] width 678 height 3
click at [134, 407] on span at bounding box center [95, 408] width 143 height 3
click at [119, 397] on video at bounding box center [363, 247] width 678 height 381
click at [121, 399] on video at bounding box center [363, 247] width 678 height 381
click at [123, 407] on span at bounding box center [73, 408] width 99 height 3
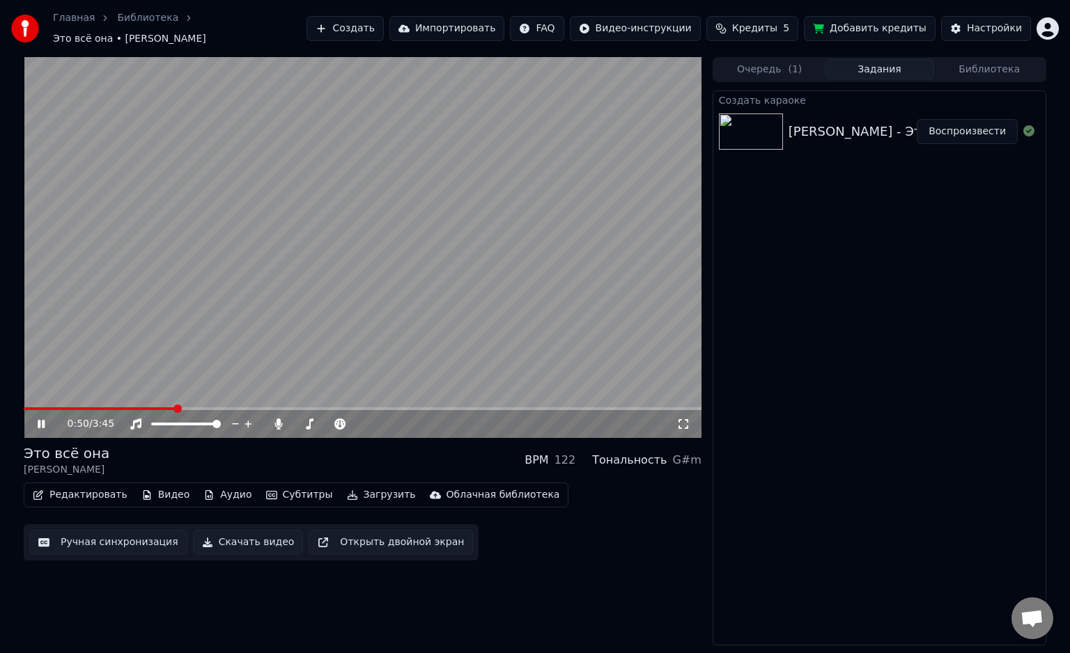
click at [248, 400] on video at bounding box center [363, 247] width 678 height 381
click at [224, 405] on span at bounding box center [226, 409] width 8 height 8
click at [212, 348] on video at bounding box center [363, 247] width 678 height 381
click at [251, 405] on span at bounding box center [250, 409] width 8 height 8
click at [266, 405] on span at bounding box center [262, 409] width 8 height 8
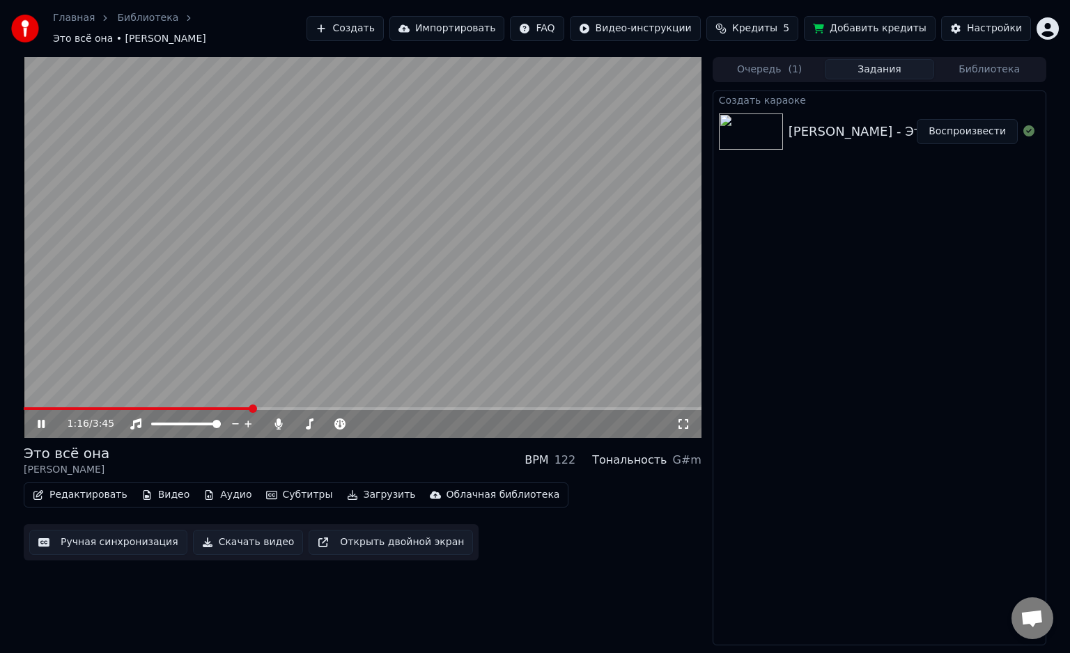
click at [249, 405] on span at bounding box center [253, 409] width 8 height 8
click at [193, 405] on span at bounding box center [197, 409] width 8 height 8
click at [206, 410] on div "1:22 / 3:45" at bounding box center [363, 424] width 678 height 28
click at [212, 407] on span at bounding box center [118, 408] width 189 height 3
click at [187, 410] on div "1:03 / 3:45" at bounding box center [363, 424] width 678 height 28
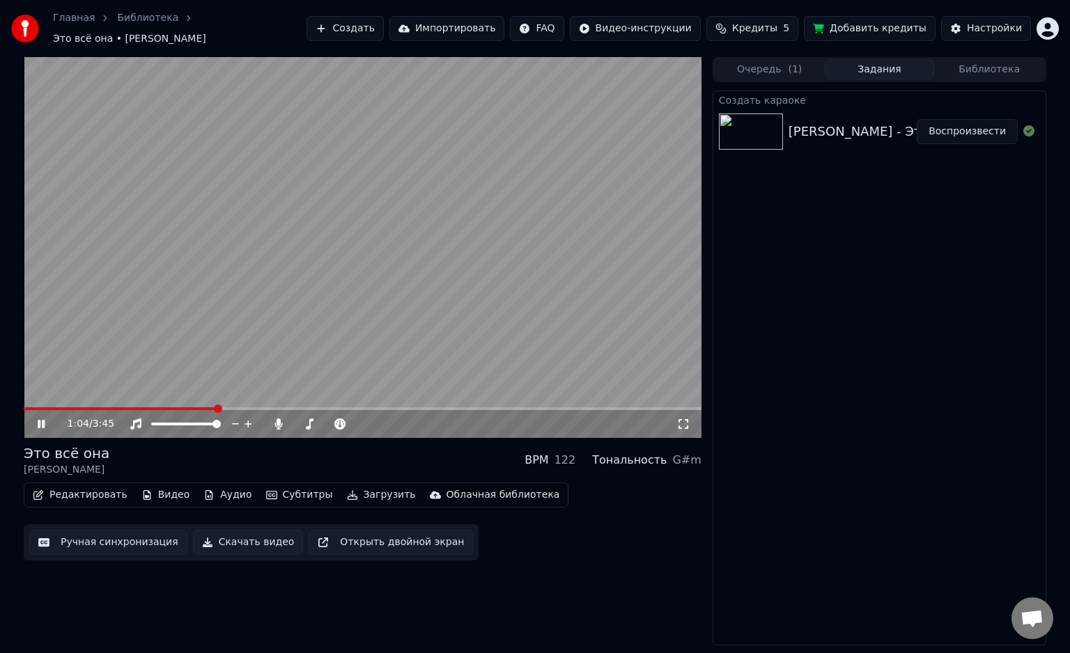
click at [180, 399] on video at bounding box center [363, 247] width 678 height 381
click at [176, 407] on span at bounding box center [121, 408] width 194 height 3
click at [127, 407] on span at bounding box center [100, 408] width 153 height 3
click at [172, 318] on video at bounding box center [363, 247] width 678 height 381
click at [340, 419] on icon at bounding box center [340, 424] width 14 height 11
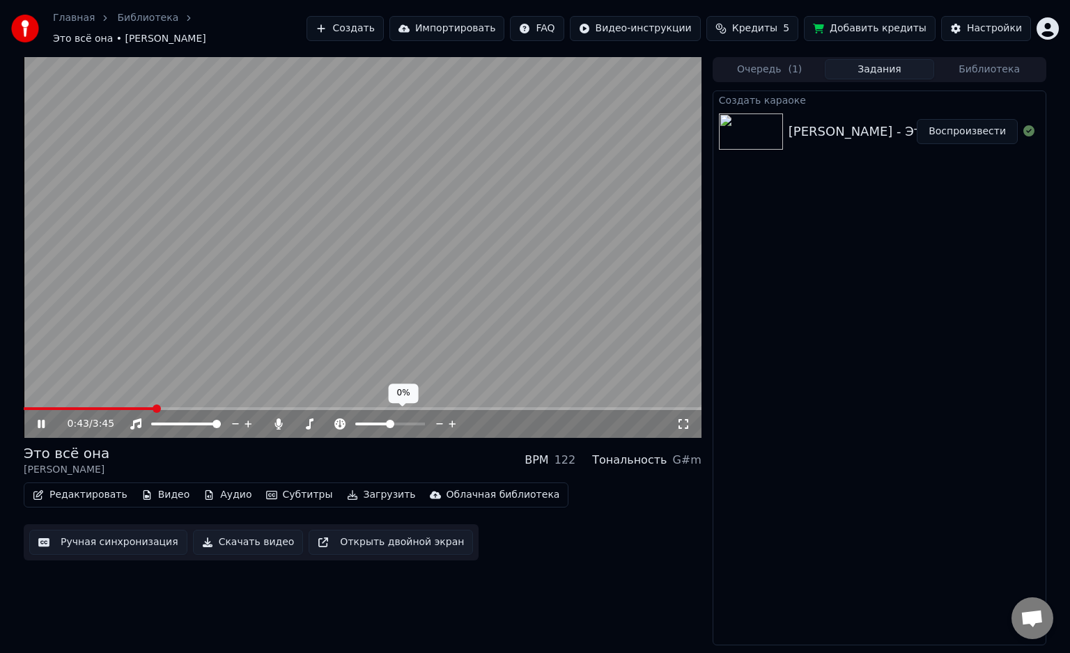
click at [405, 421] on div at bounding box center [403, 424] width 112 height 14
click at [406, 423] on span at bounding box center [390, 424] width 70 height 3
click at [412, 420] on span at bounding box center [410, 424] width 8 height 8
click at [425, 420] on span at bounding box center [421, 424] width 8 height 8
click at [169, 407] on span at bounding box center [170, 409] width 8 height 8
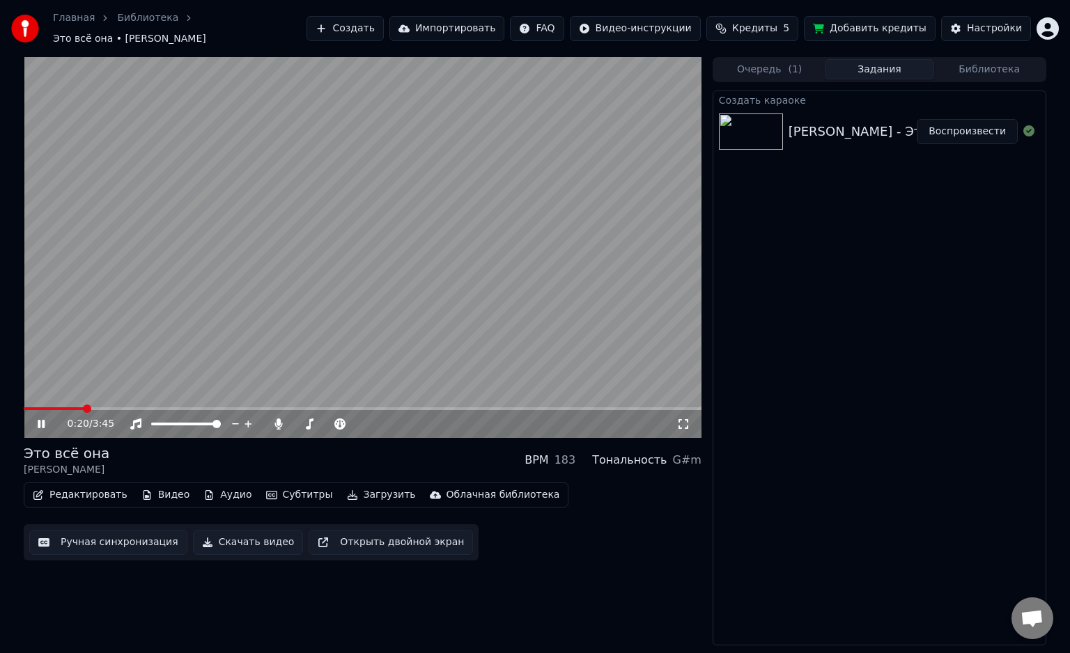
click at [84, 410] on span at bounding box center [54, 408] width 60 height 3
click at [309, 407] on span at bounding box center [166, 408] width 285 height 3
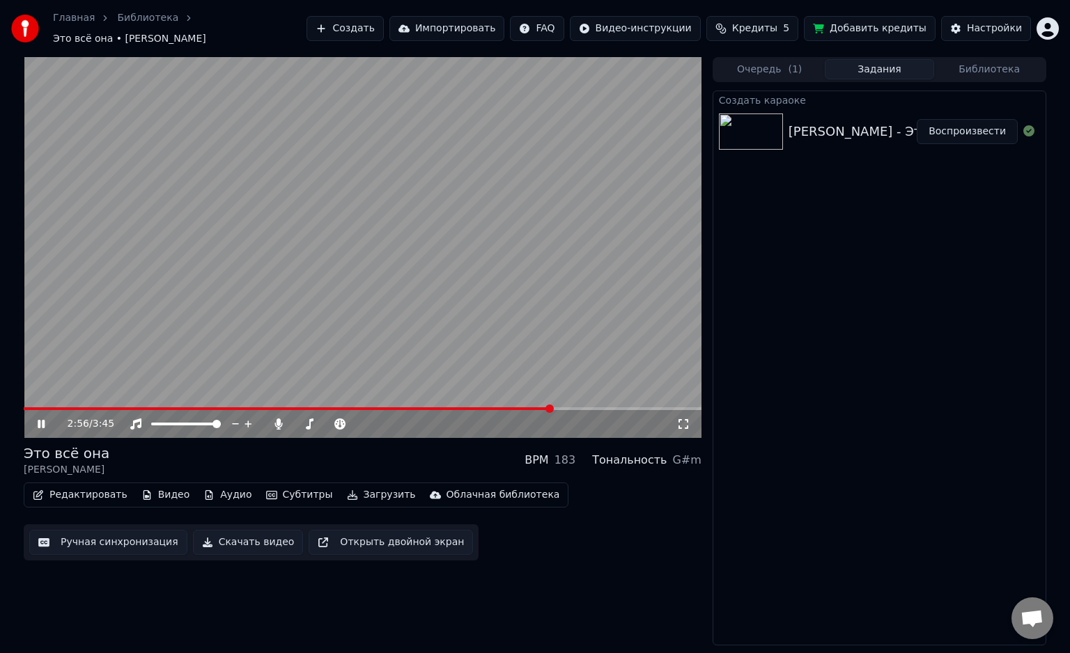
click at [552, 407] on span at bounding box center [363, 408] width 678 height 3
click at [608, 407] on span at bounding box center [363, 408] width 678 height 3
click at [390, 423] on span at bounding box center [372, 424] width 35 height 3
click at [42, 419] on icon at bounding box center [51, 424] width 33 height 11
click at [341, 488] on button "Загрузить" at bounding box center [381, 495] width 80 height 20
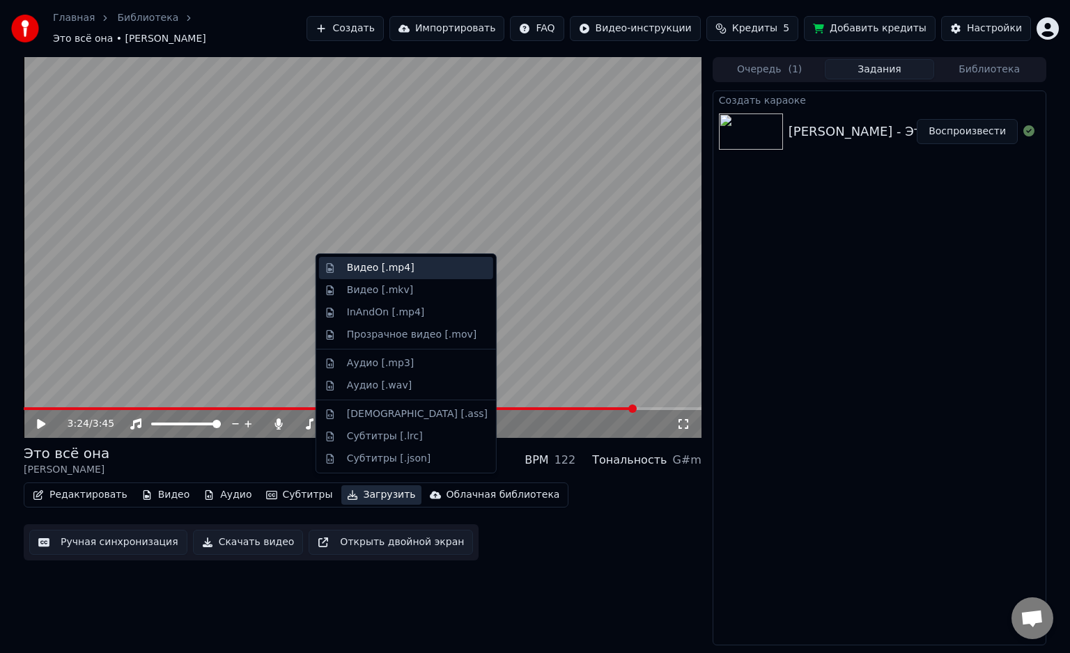
click at [417, 265] on div "Видео [.mp4]" at bounding box center [417, 268] width 141 height 14
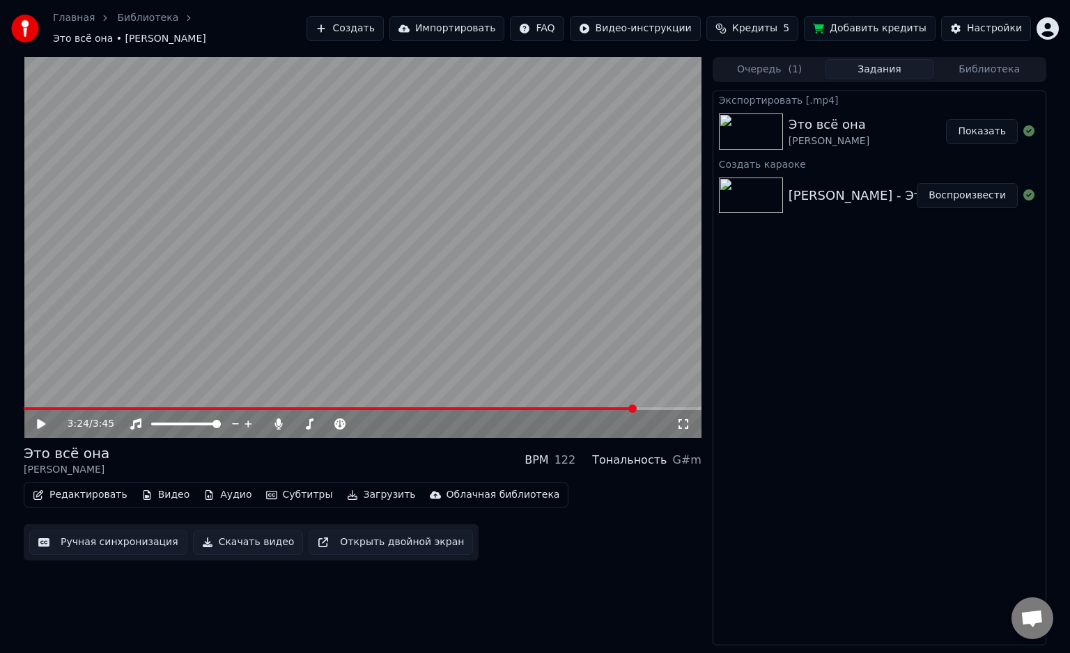
click at [981, 122] on button "Показать" at bounding box center [982, 131] width 72 height 25
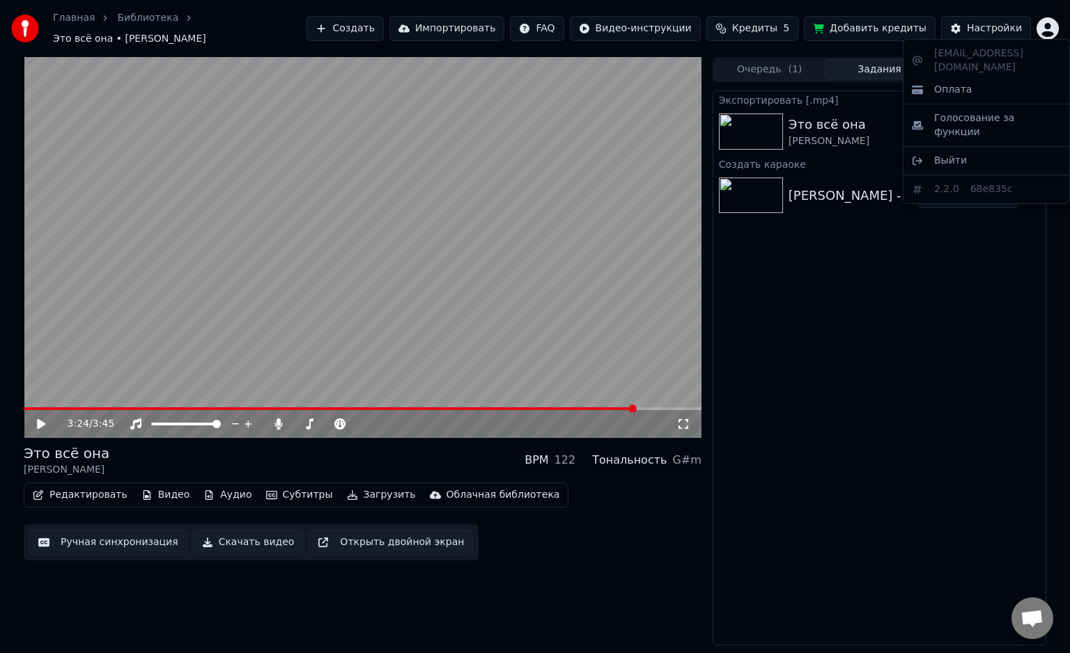
click at [1048, 28] on html "Главная Библиотека Это всё она • [PERSON_NAME] Создать Импортировать FAQ Видео-…" at bounding box center [535, 326] width 1070 height 653
click at [992, 150] on div "Выйти" at bounding box center [986, 161] width 160 height 22
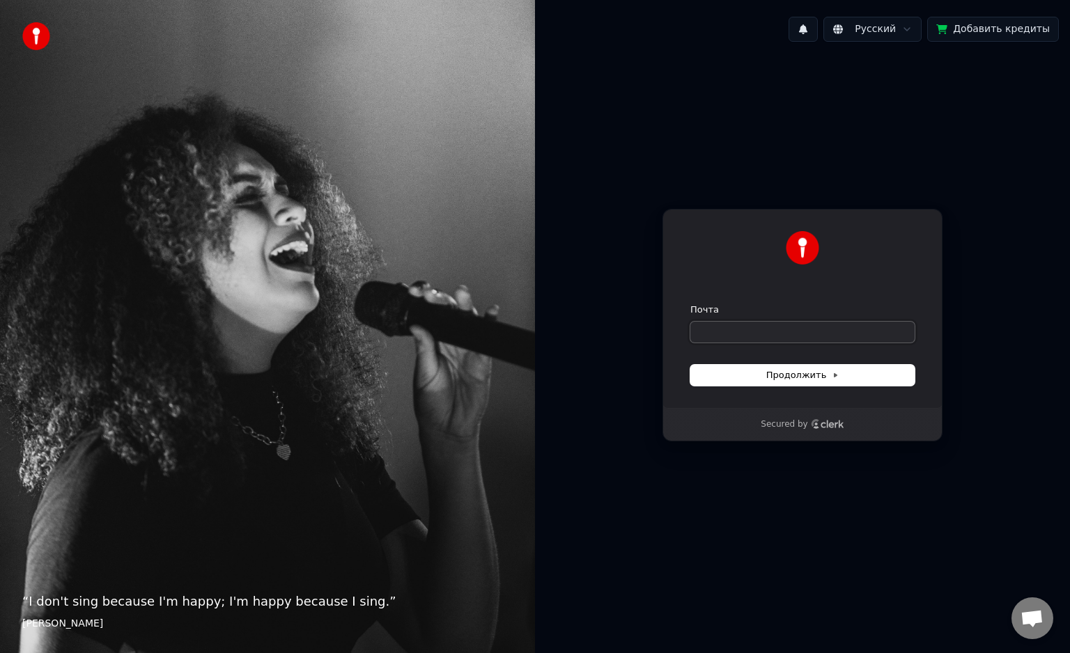
click at [772, 328] on input "Почта" at bounding box center [802, 332] width 224 height 21
click at [737, 329] on input "Почта" at bounding box center [802, 332] width 224 height 21
paste input "**********"
click at [786, 373] on span "Продолжить" at bounding box center [802, 375] width 73 height 13
type input "**********"
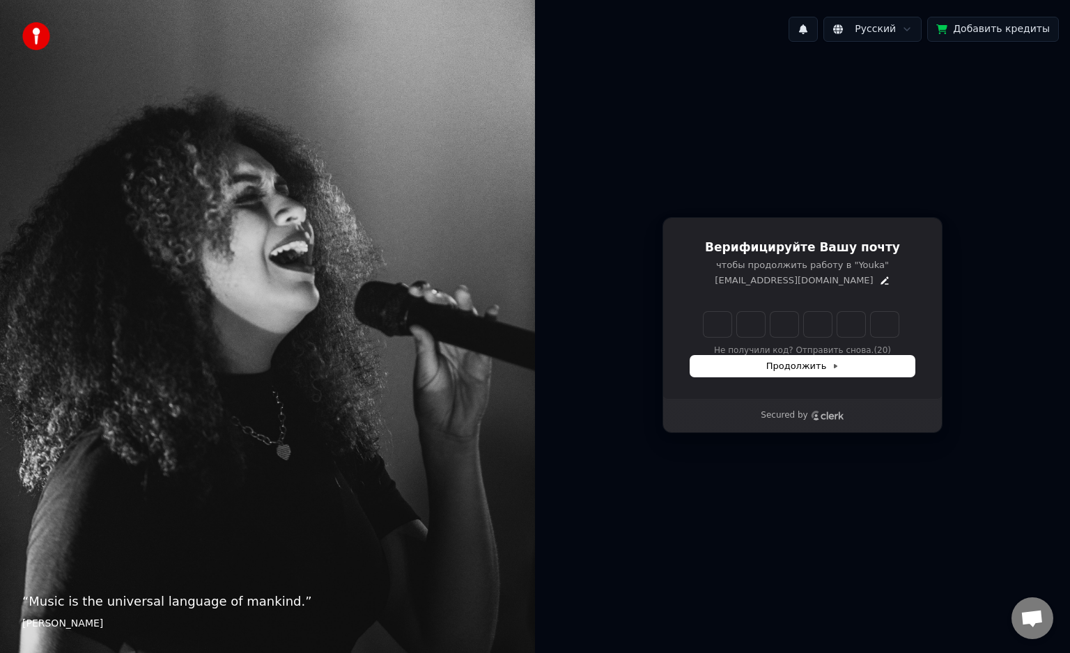
type input "*"
type input "**"
type input "*"
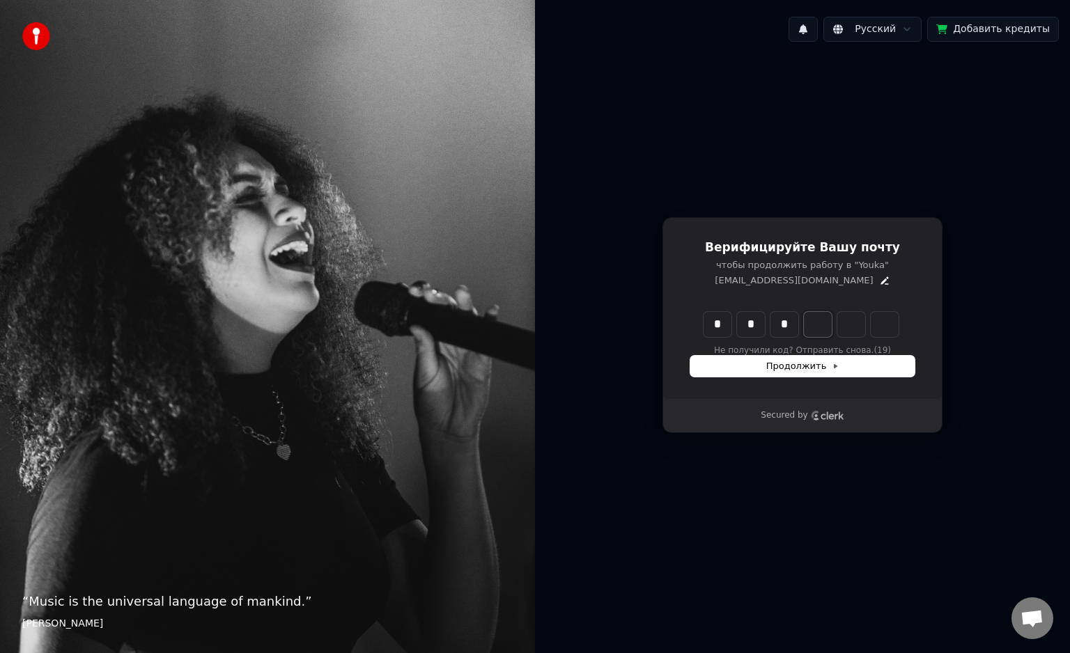
type input "***"
type input "*"
type input "****"
type input "*"
type input "******"
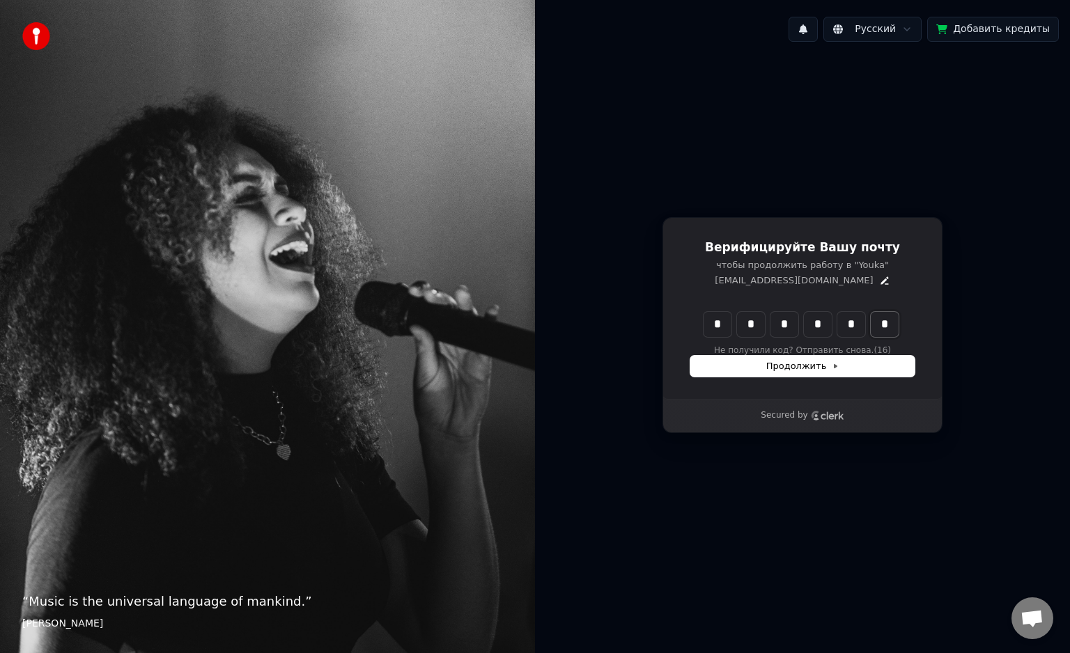
type input "*"
